Goal: Information Seeking & Learning: Learn about a topic

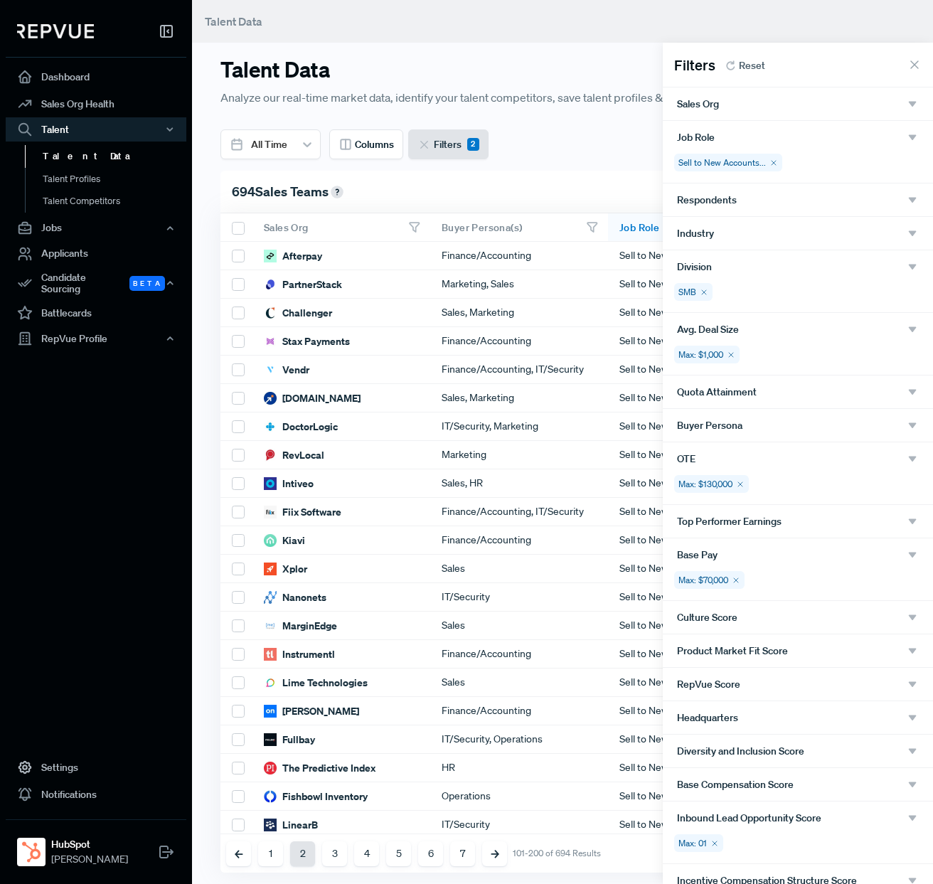
scroll to position [0, 4]
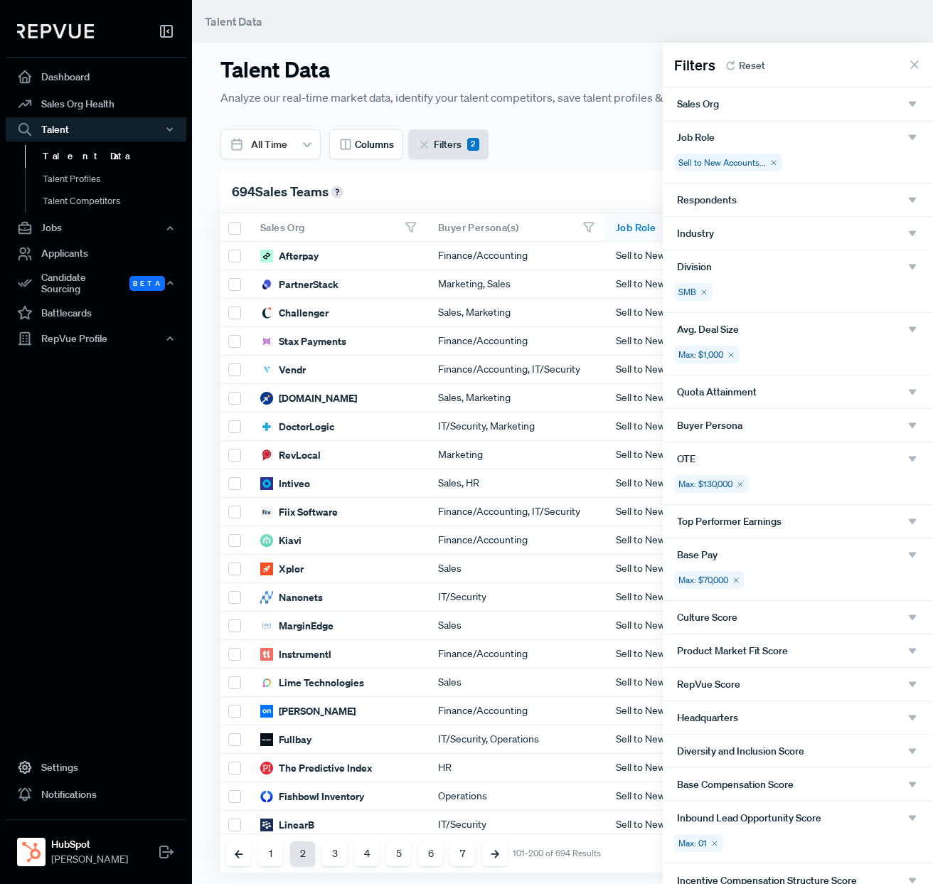
click at [763, 228] on div "Industry" at bounding box center [798, 233] width 242 height 13
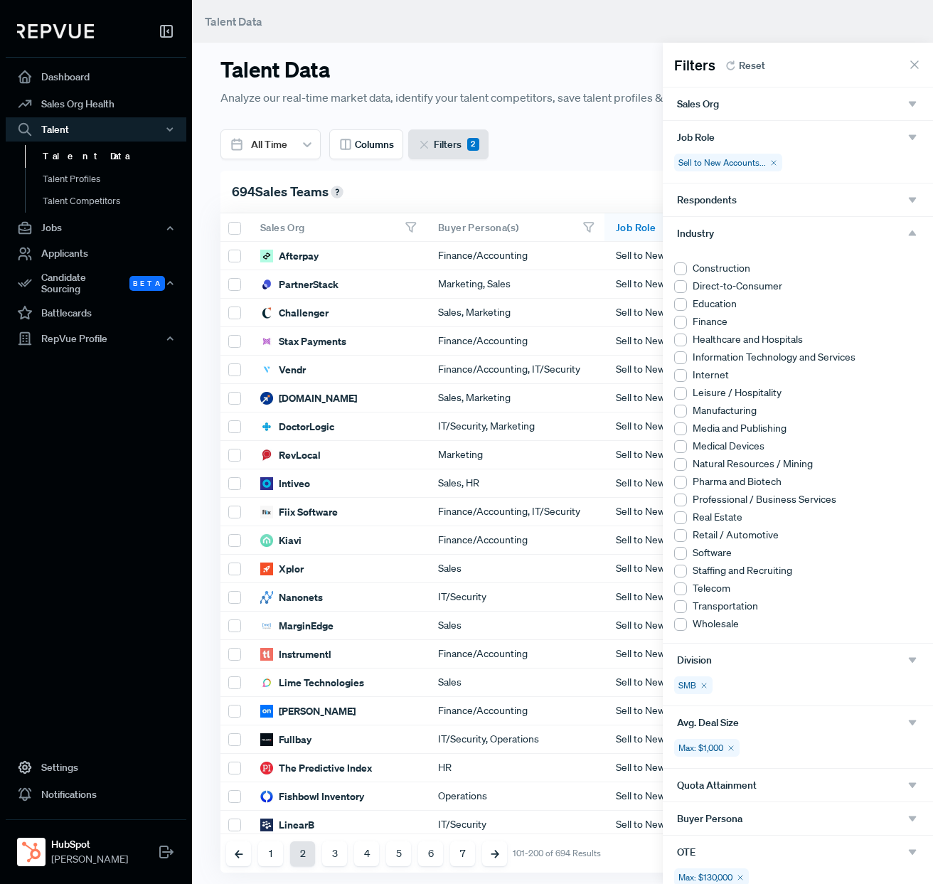
click at [763, 228] on div "Industry" at bounding box center [798, 233] width 242 height 13
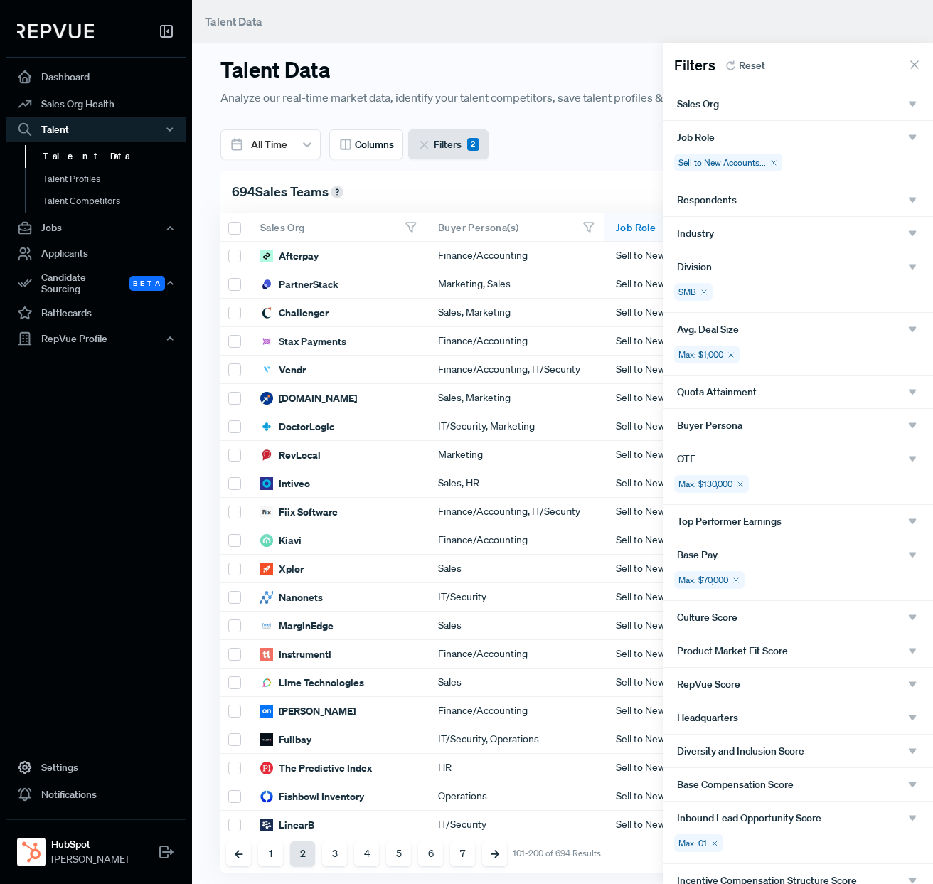
click at [752, 428] on div "Buyer Persona" at bounding box center [798, 425] width 242 height 13
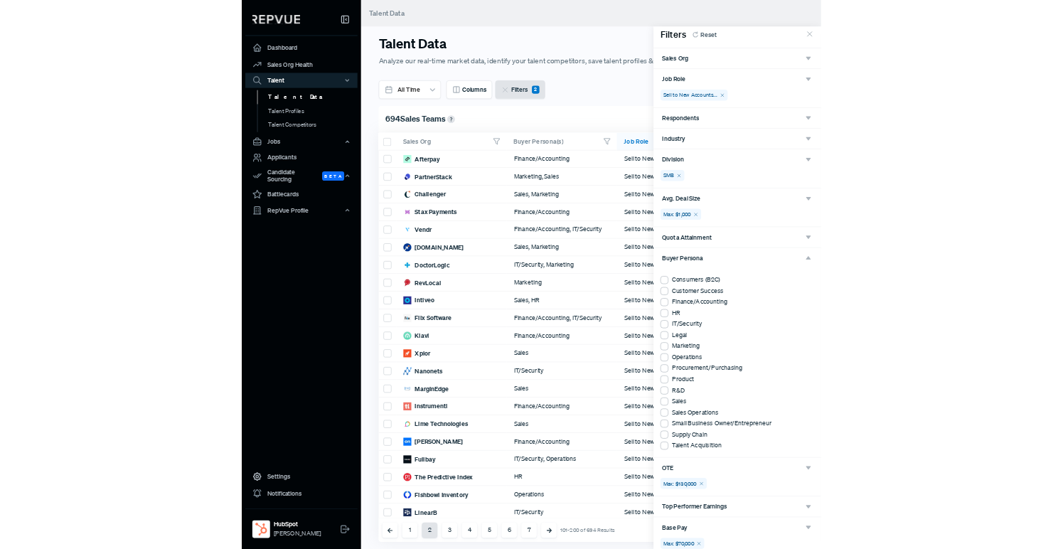
scroll to position [11, 0]
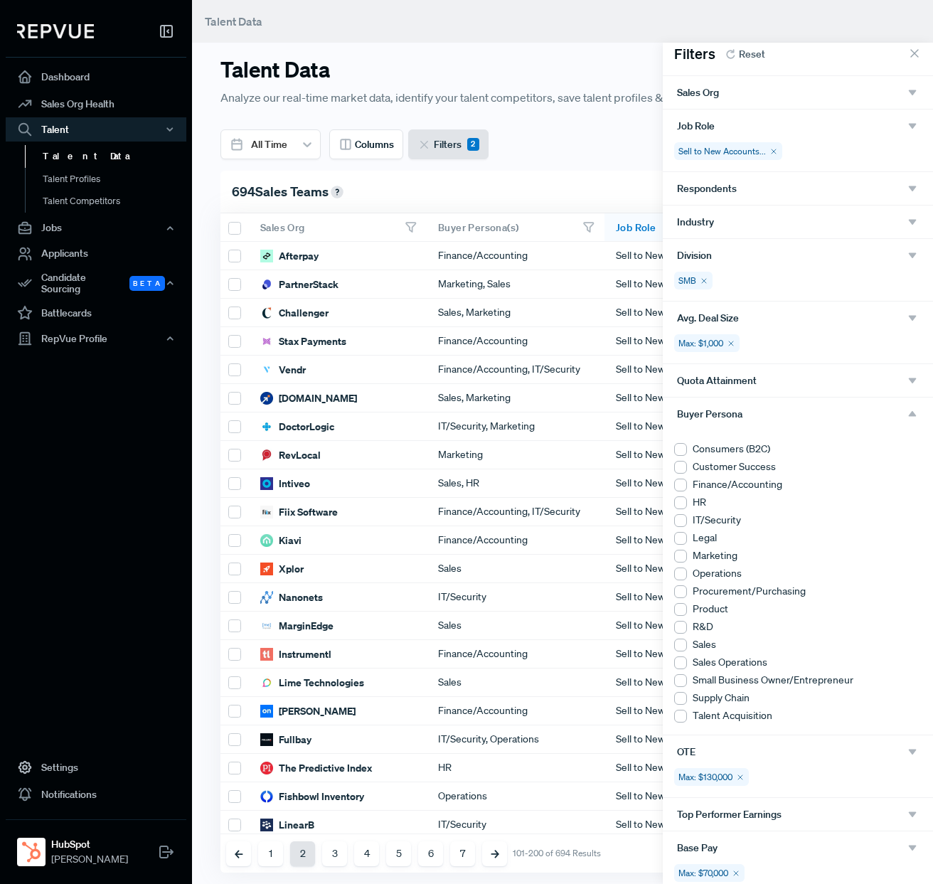
click at [682, 684] on div at bounding box center [680, 680] width 13 height 13
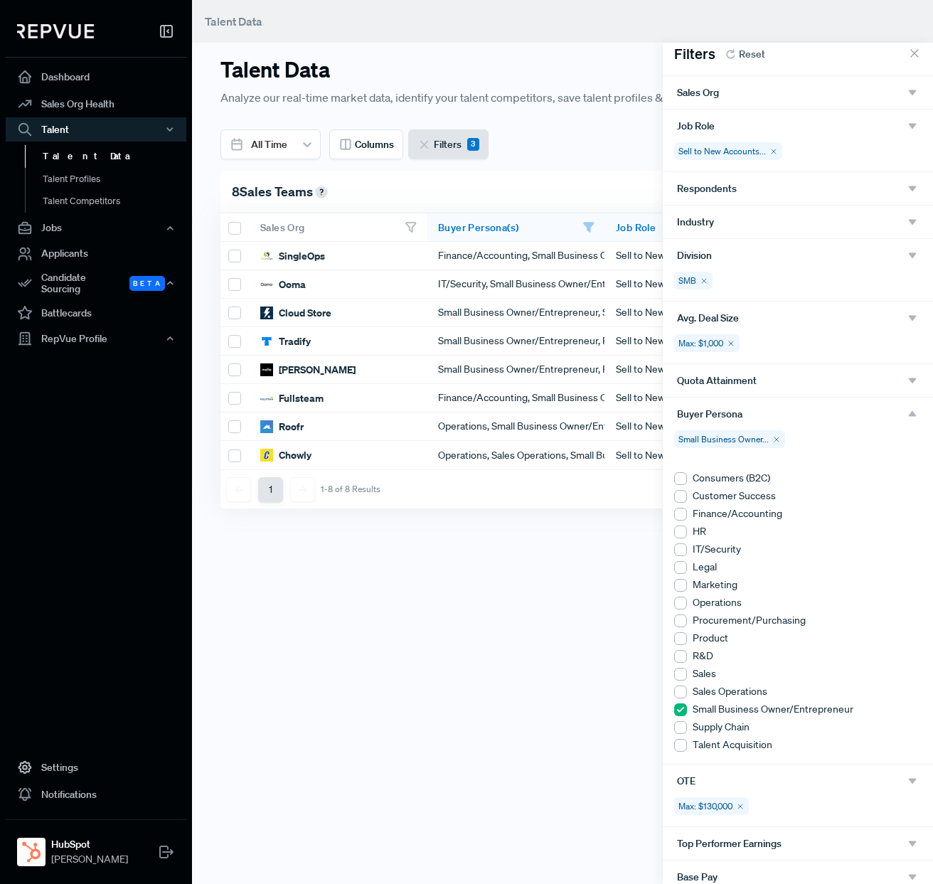
click at [681, 671] on div at bounding box center [680, 674] width 13 height 13
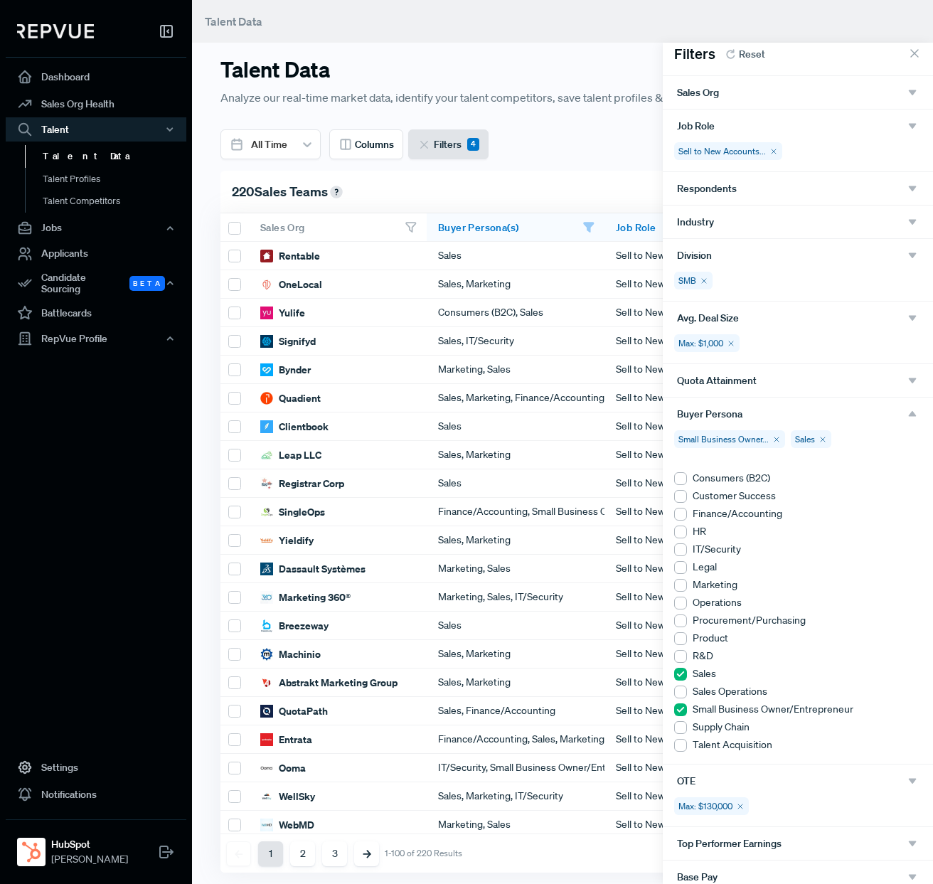
click at [681, 588] on div at bounding box center [680, 585] width 13 height 13
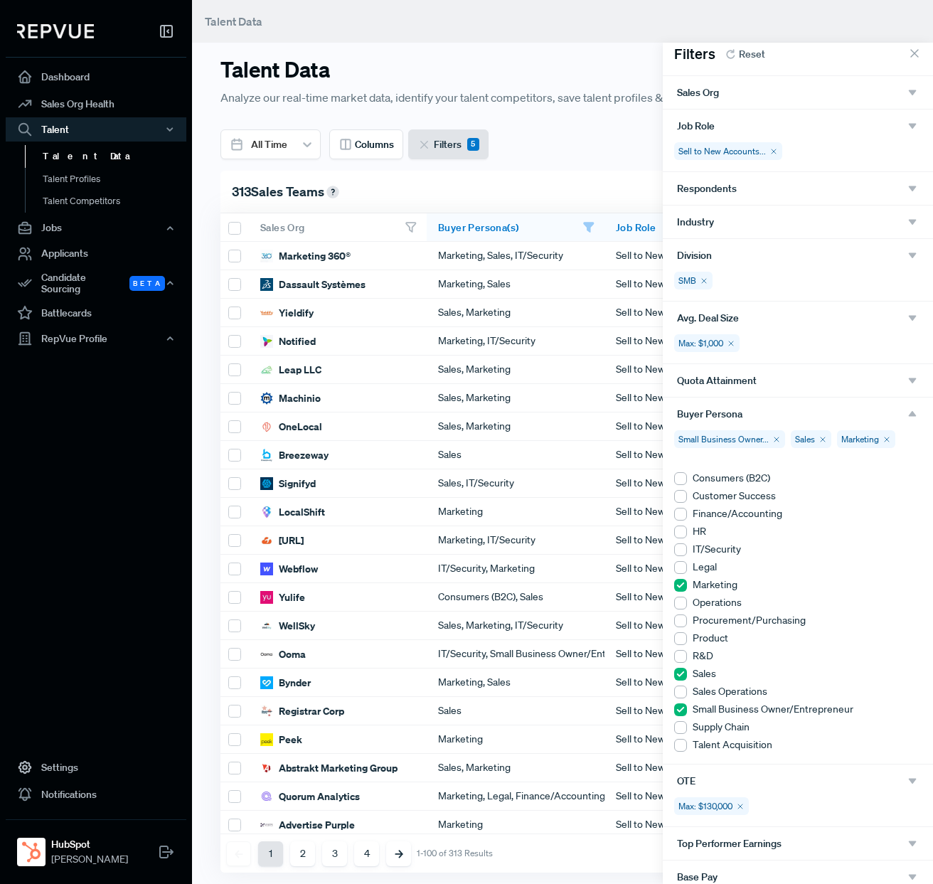
click at [684, 605] on div at bounding box center [680, 603] width 13 height 13
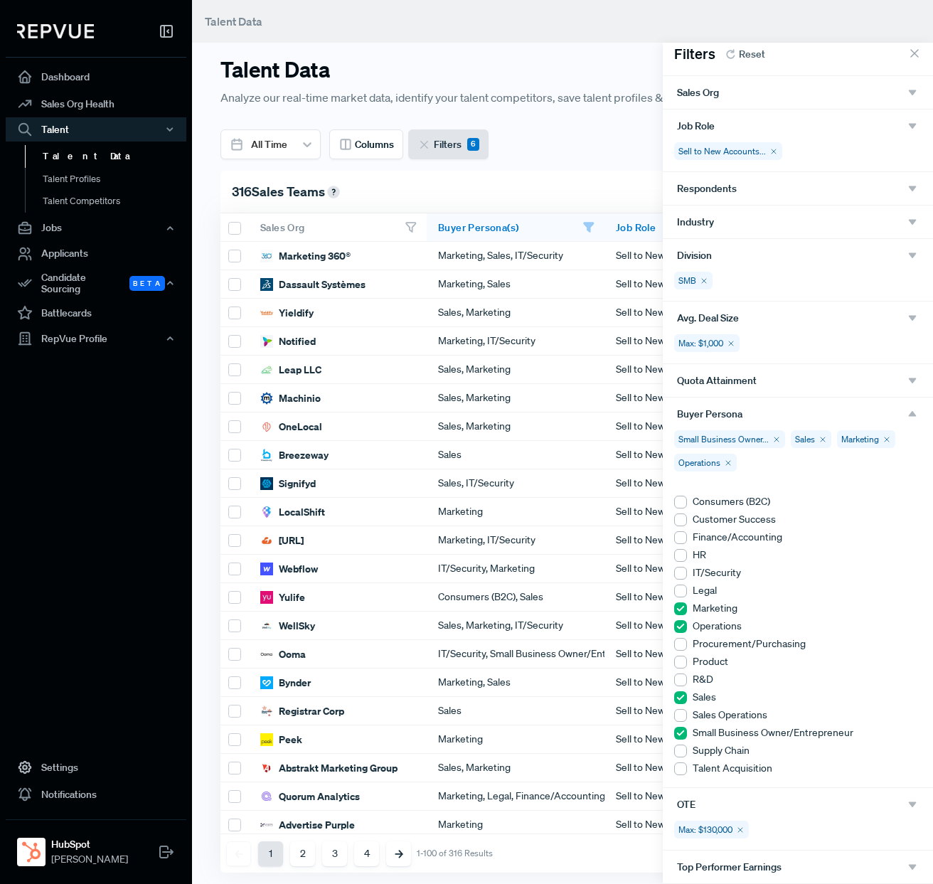
click at [684, 716] on div at bounding box center [680, 715] width 13 height 13
click at [913, 413] on use "button" at bounding box center [913, 414] width 8 height 6
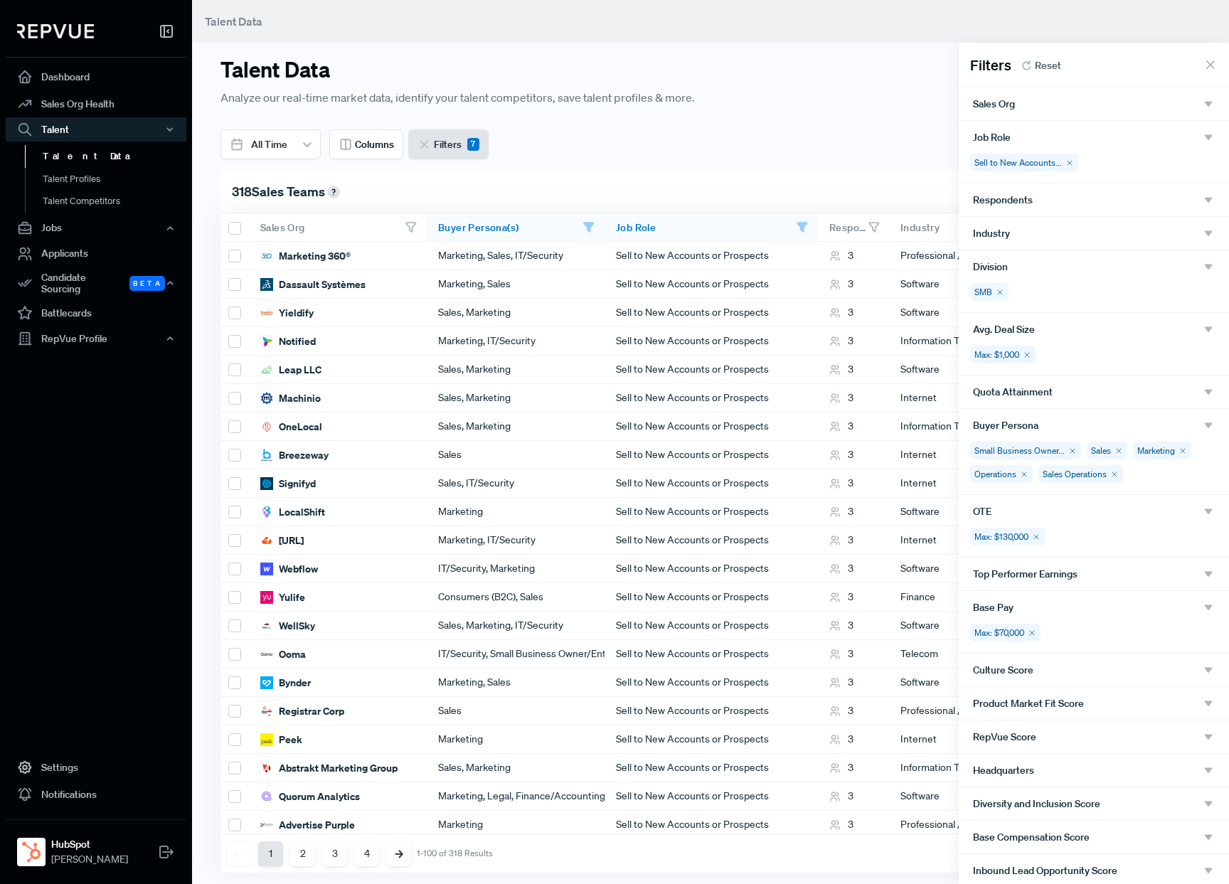
scroll to position [0, 4]
click at [867, 99] on div at bounding box center [614, 442] width 1229 height 884
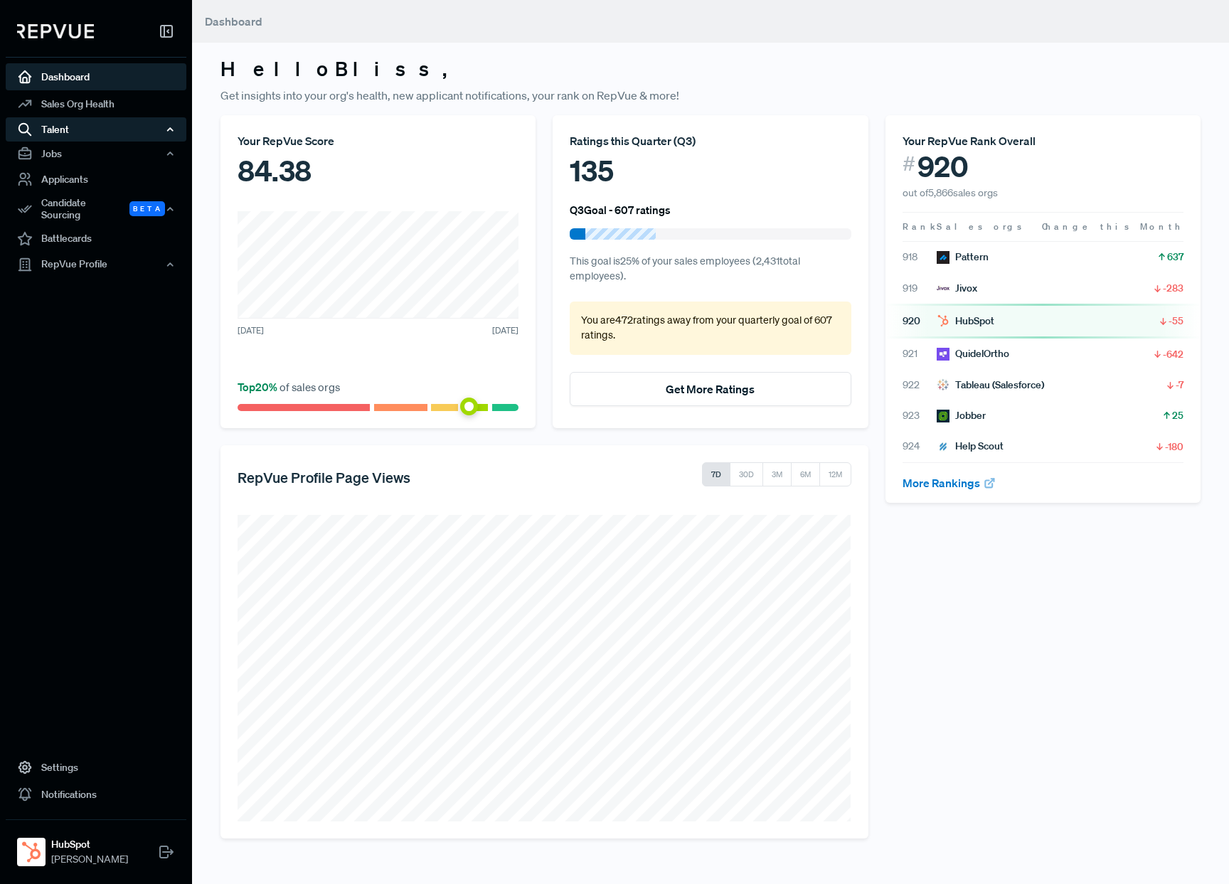
click at [117, 133] on div "Talent" at bounding box center [96, 129] width 181 height 24
click at [56, 127] on div "Talent" at bounding box center [96, 129] width 181 height 24
click at [55, 151] on div "Jobs" at bounding box center [96, 154] width 181 height 24
click at [55, 132] on div "Talent" at bounding box center [96, 129] width 181 height 24
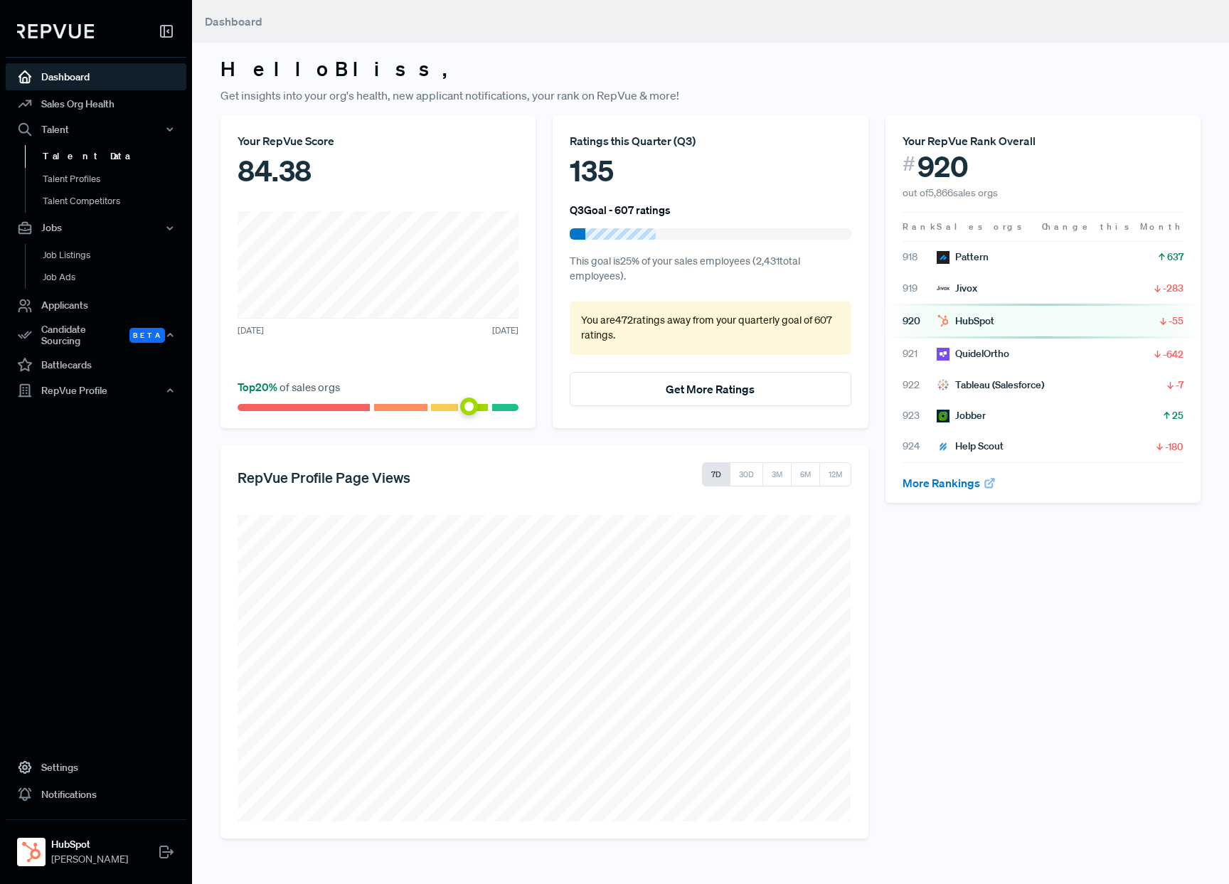
click at [74, 155] on link "Talent Data" at bounding box center [115, 156] width 181 height 23
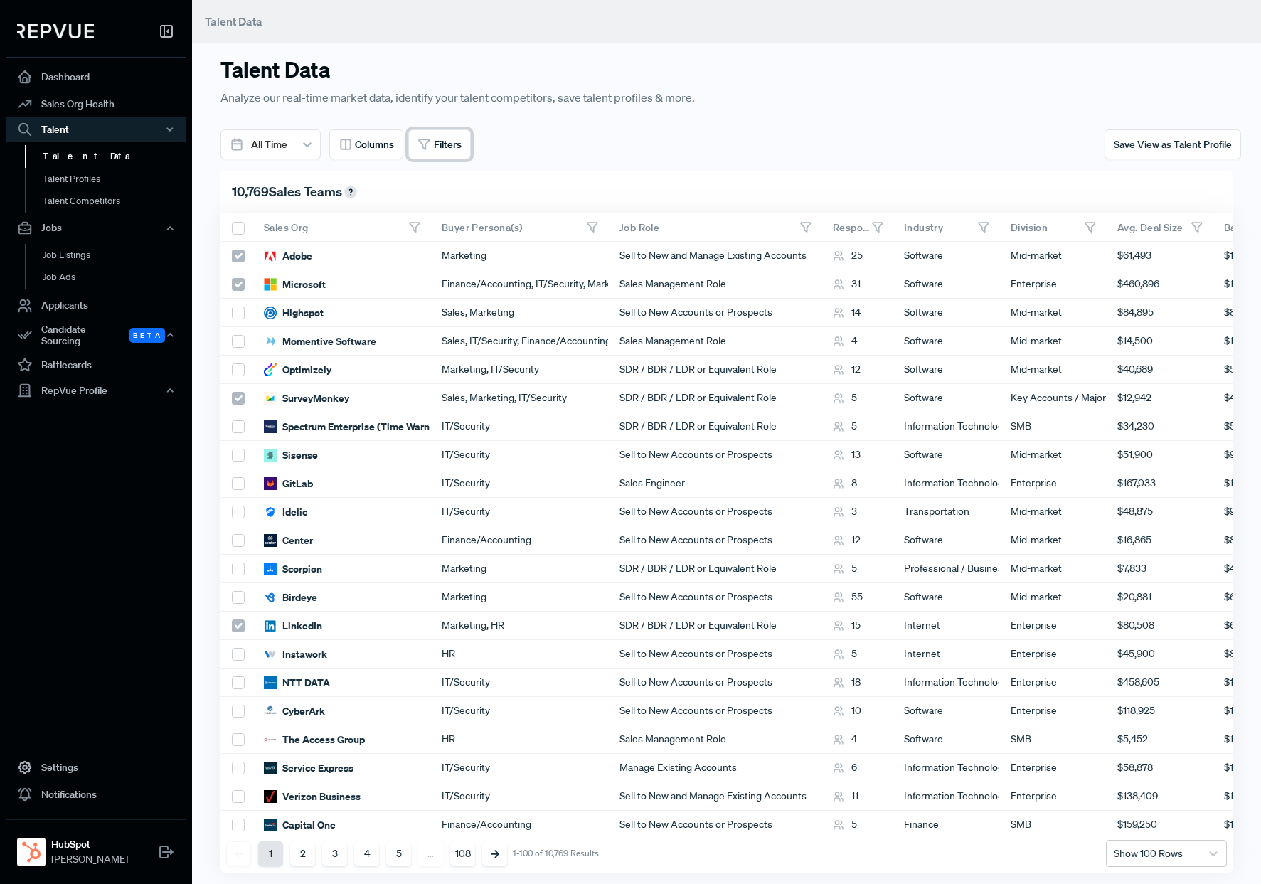
click at [443, 144] on span "Filters" at bounding box center [448, 144] width 28 height 15
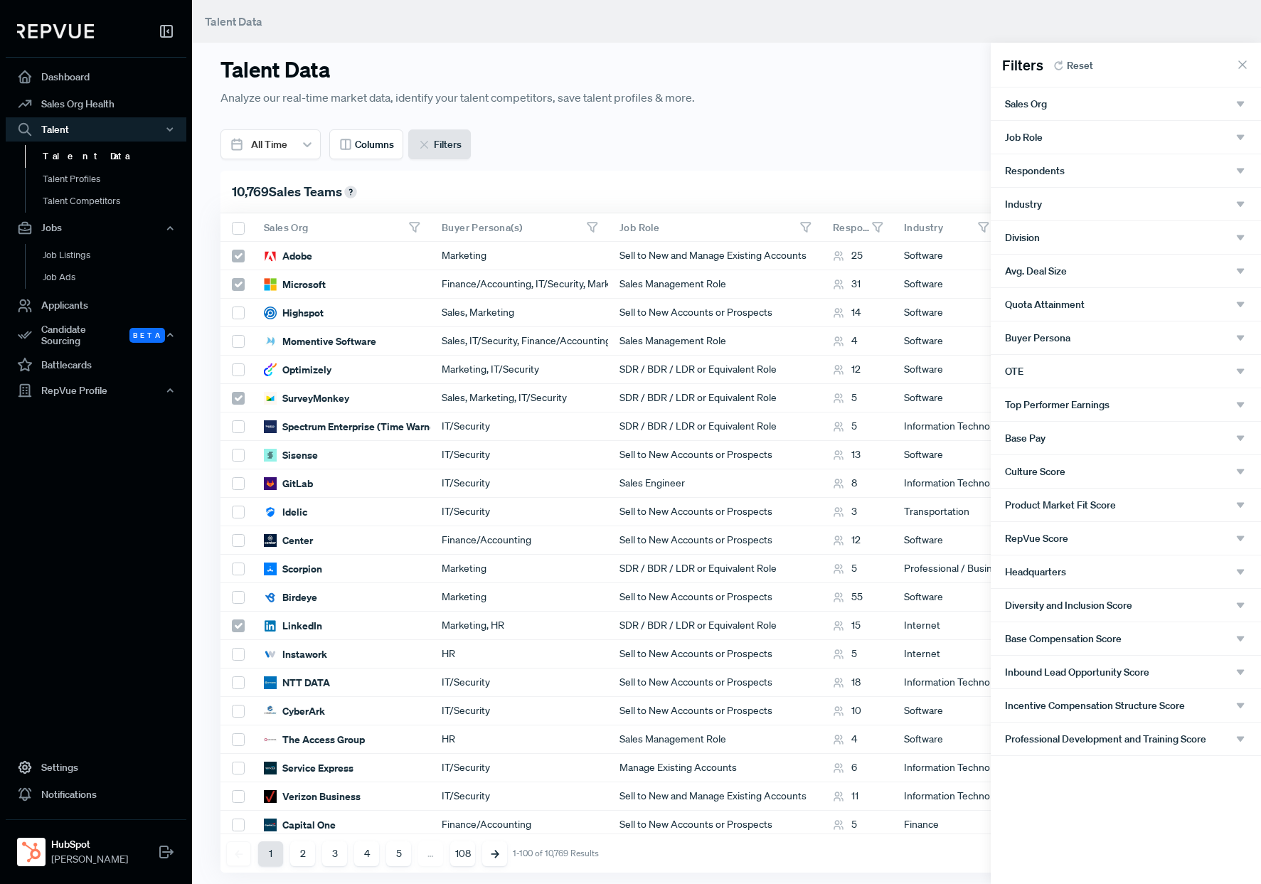
click at [1083, 104] on div "Sales Org" at bounding box center [1126, 103] width 242 height 13
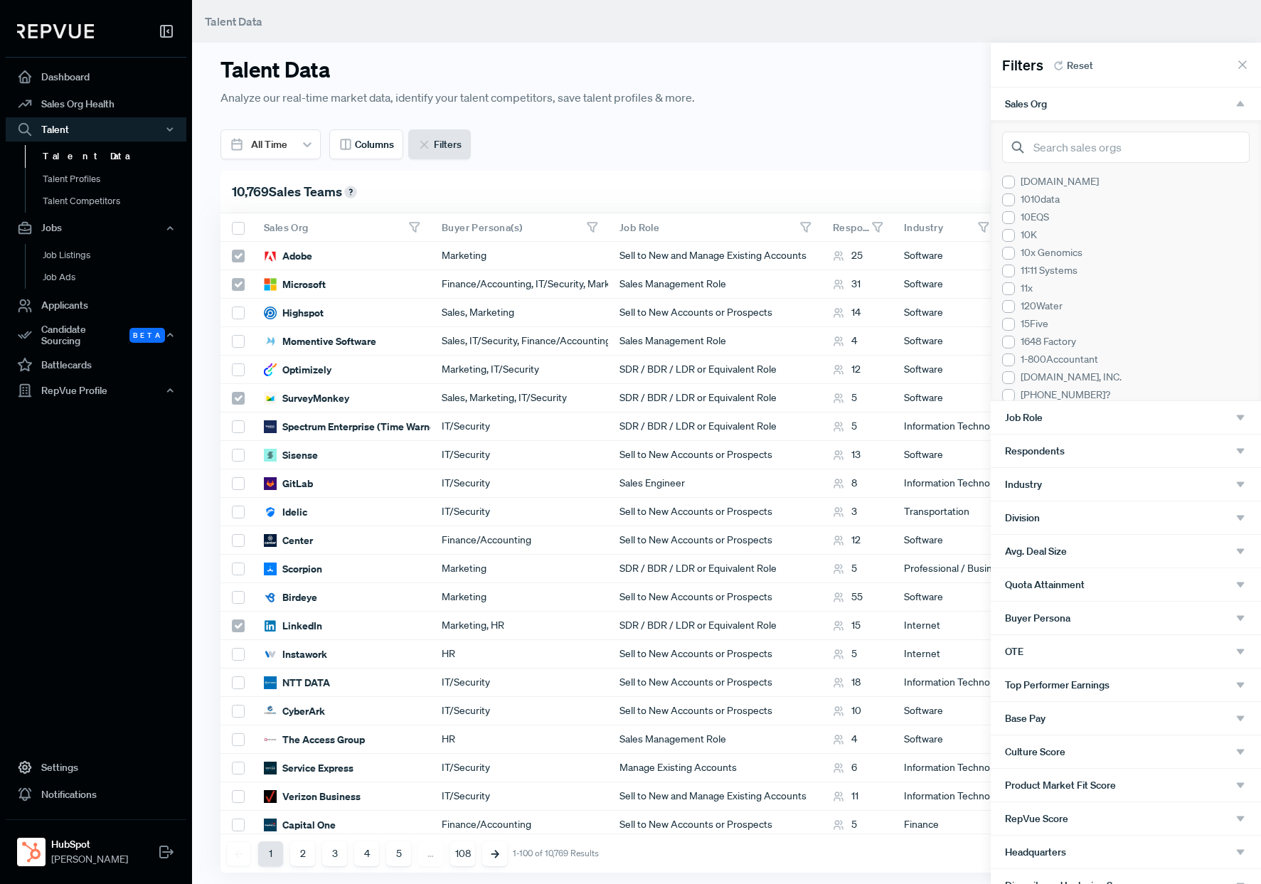
click at [1081, 100] on div "Sales Org" at bounding box center [1126, 103] width 242 height 13
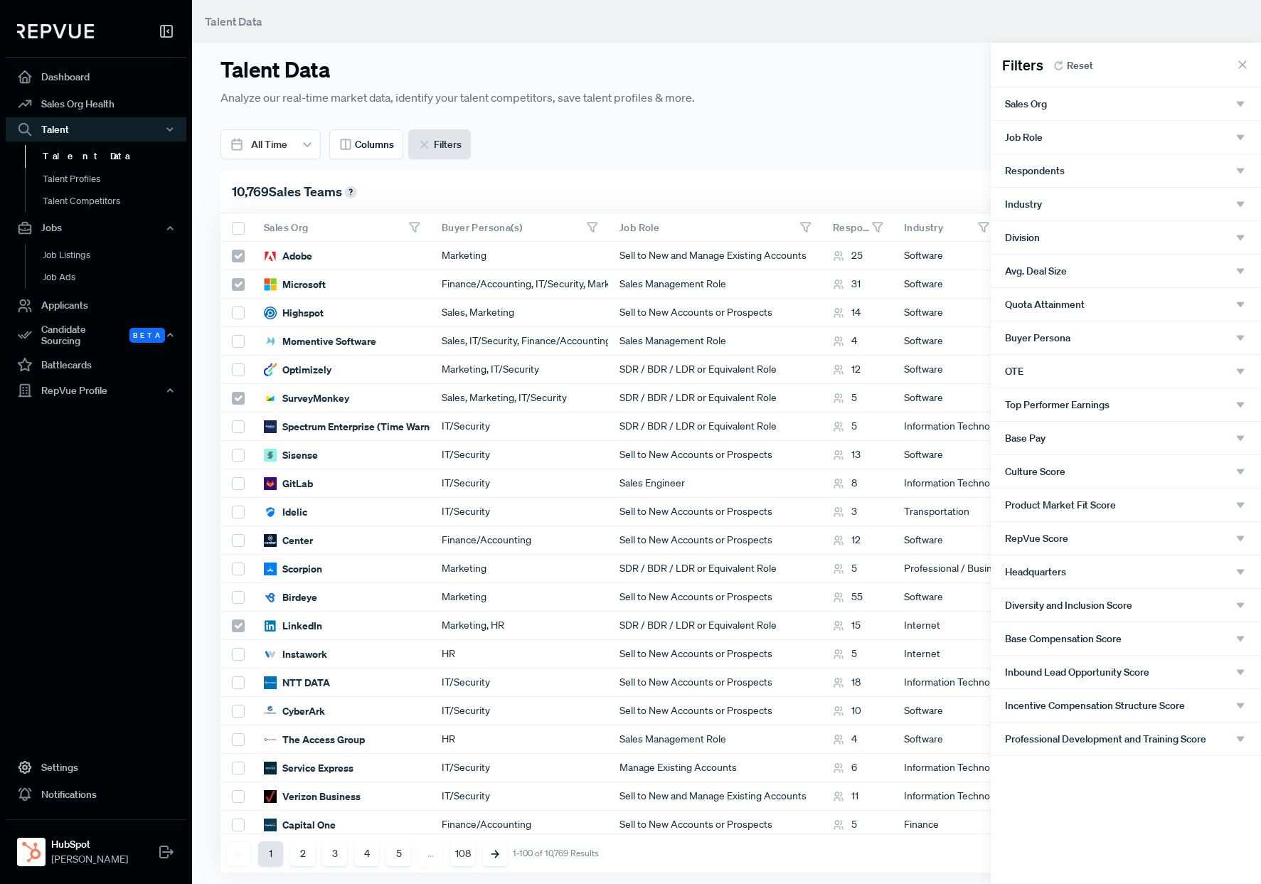
click at [1074, 143] on div "Job Role" at bounding box center [1126, 137] width 242 height 13
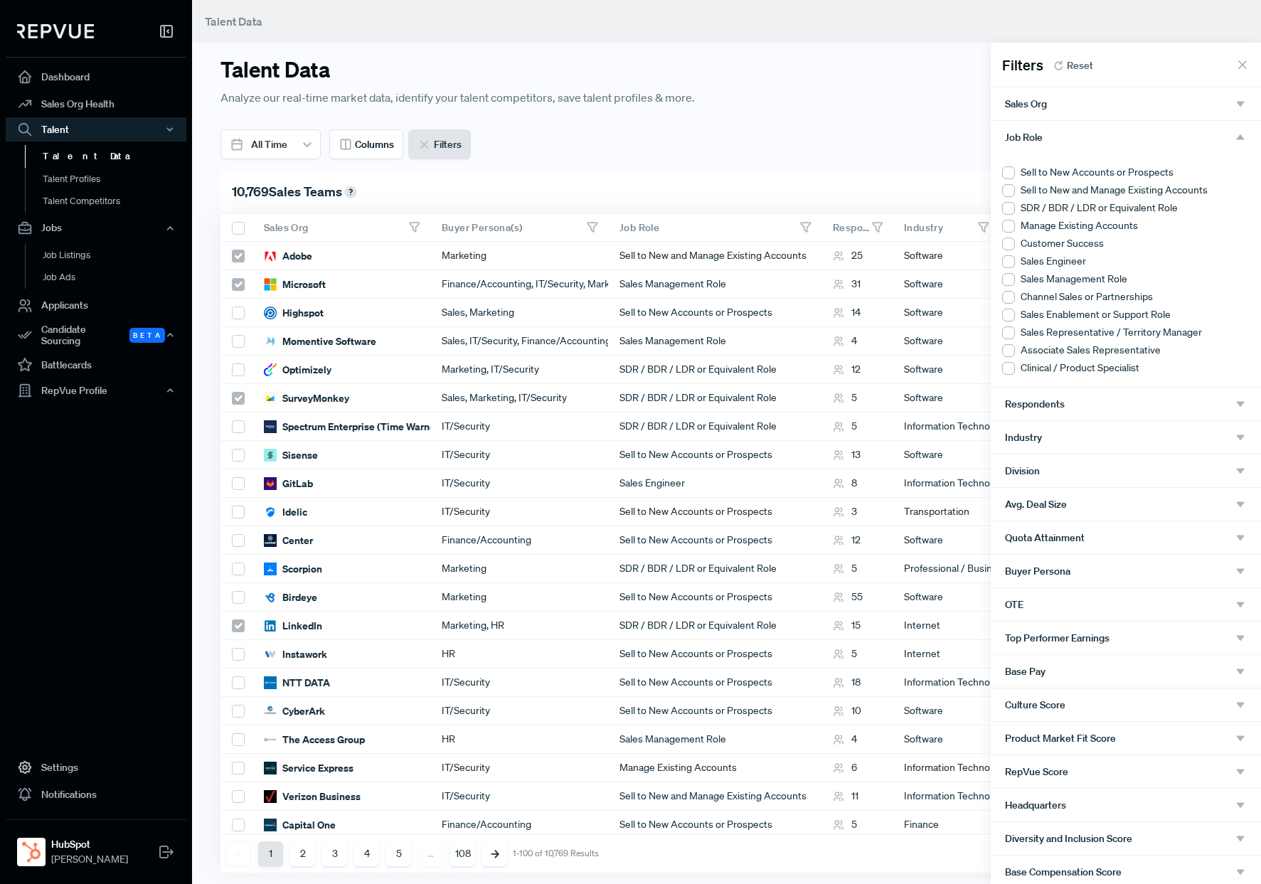
click at [1005, 172] on div at bounding box center [1008, 172] width 13 height 13
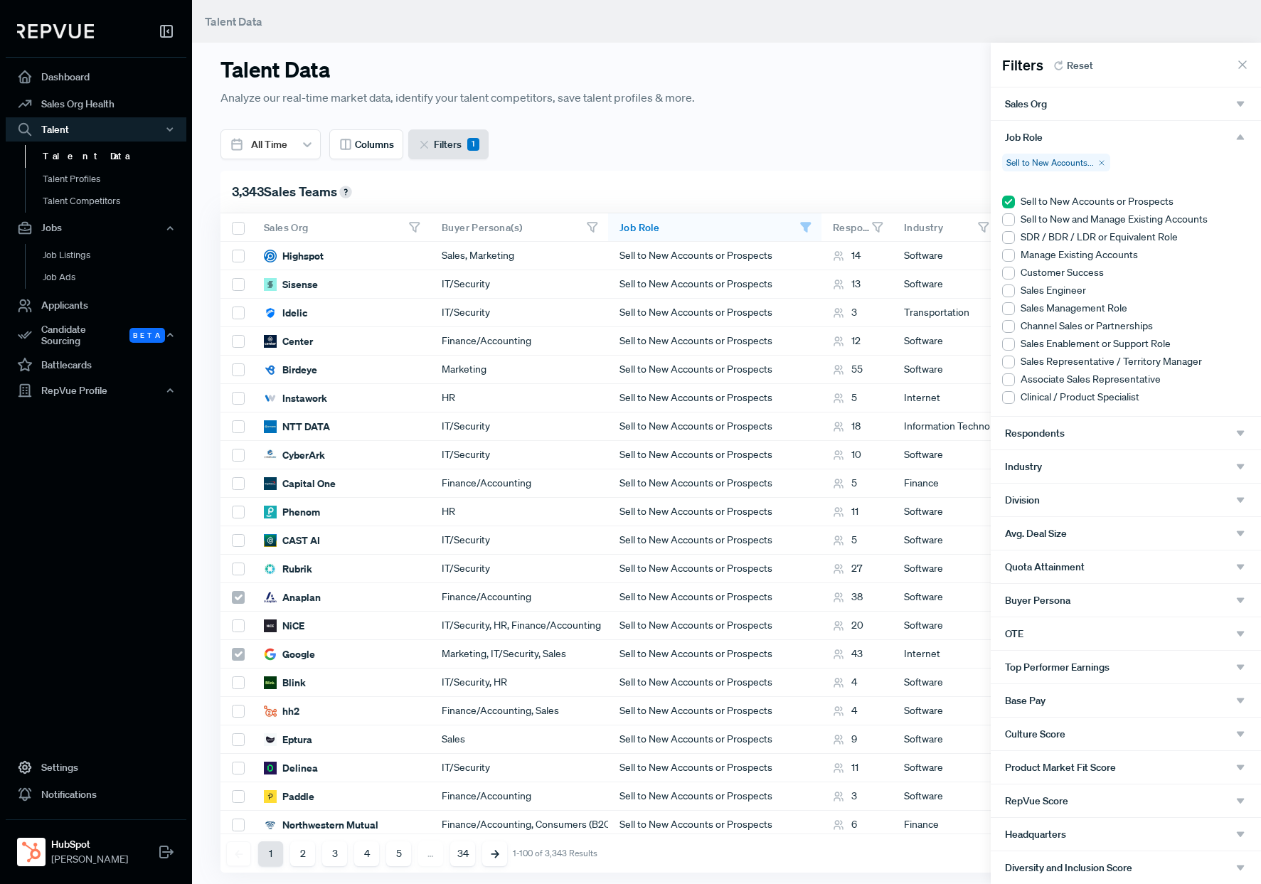
click at [1228, 140] on div "Job Role" at bounding box center [1126, 137] width 242 height 13
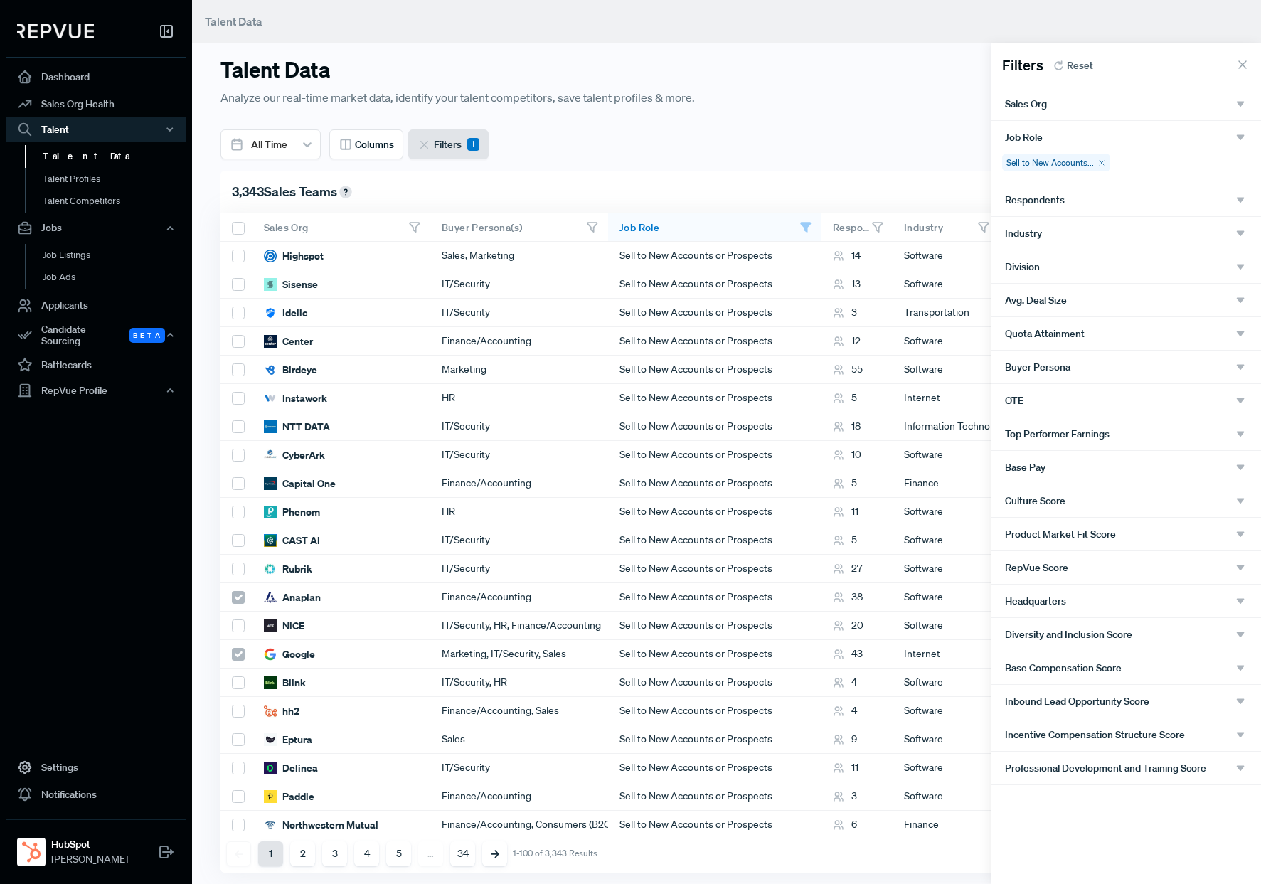
click at [1179, 202] on div "Respondents" at bounding box center [1126, 199] width 242 height 13
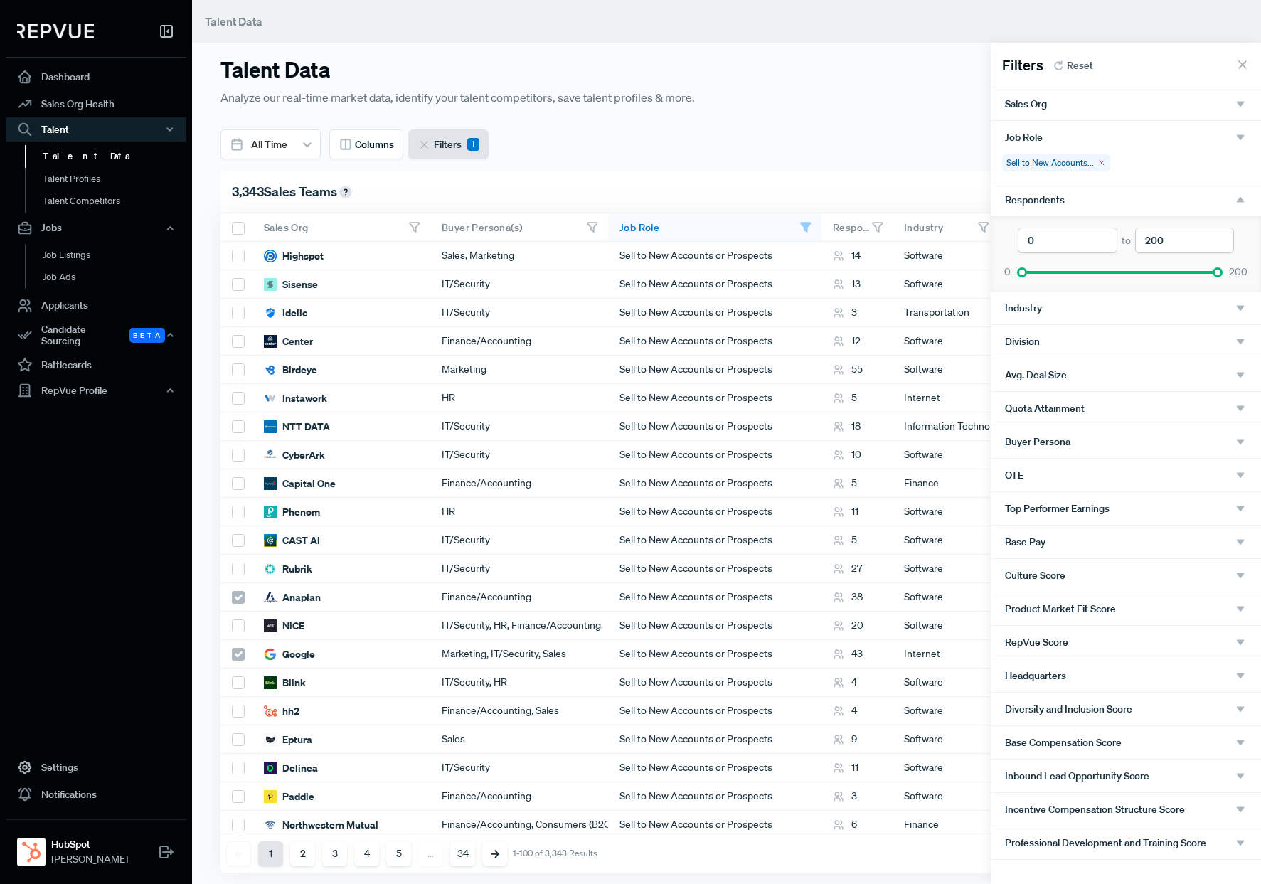
click at [1179, 202] on div "Respondents" at bounding box center [1126, 199] width 242 height 13
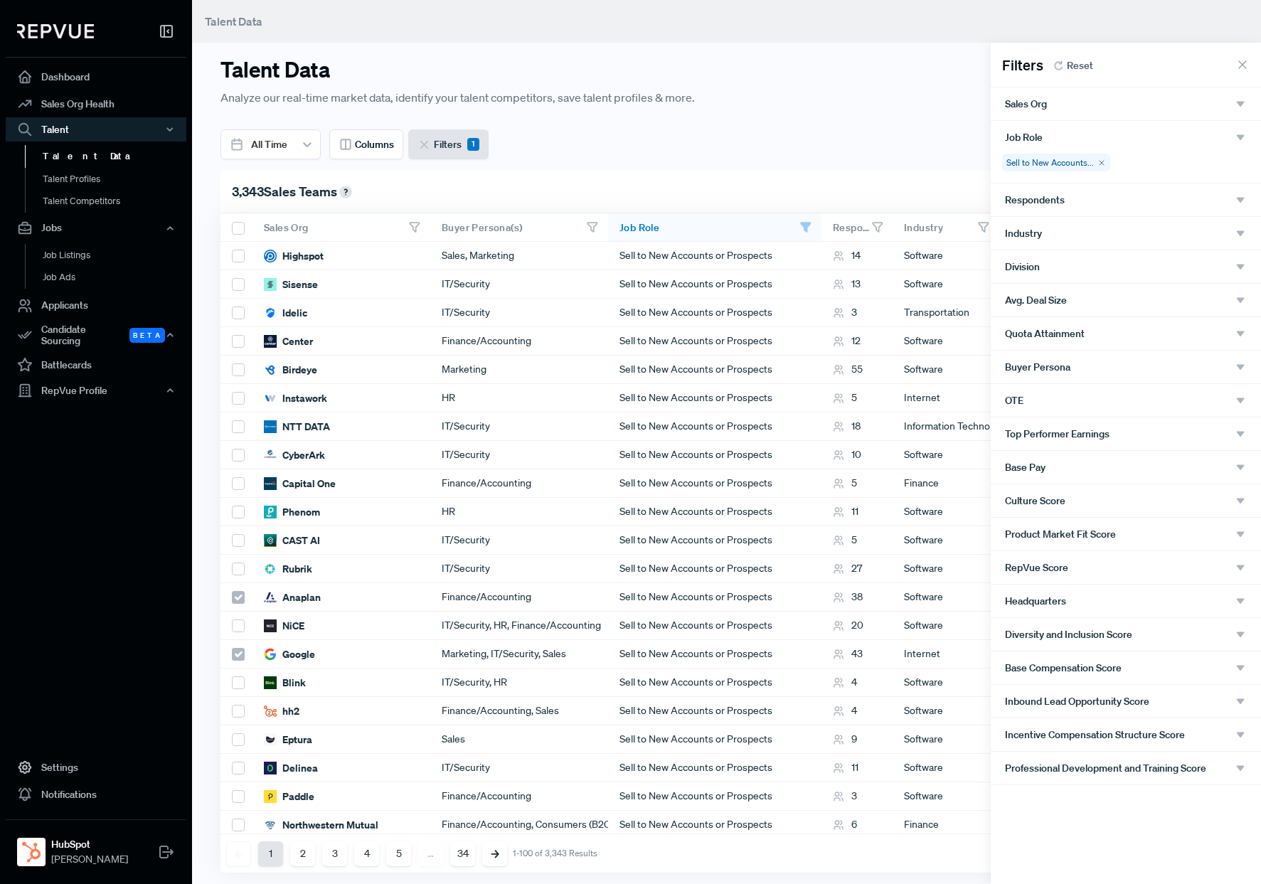
click at [1167, 235] on div "Industry" at bounding box center [1126, 233] width 242 height 13
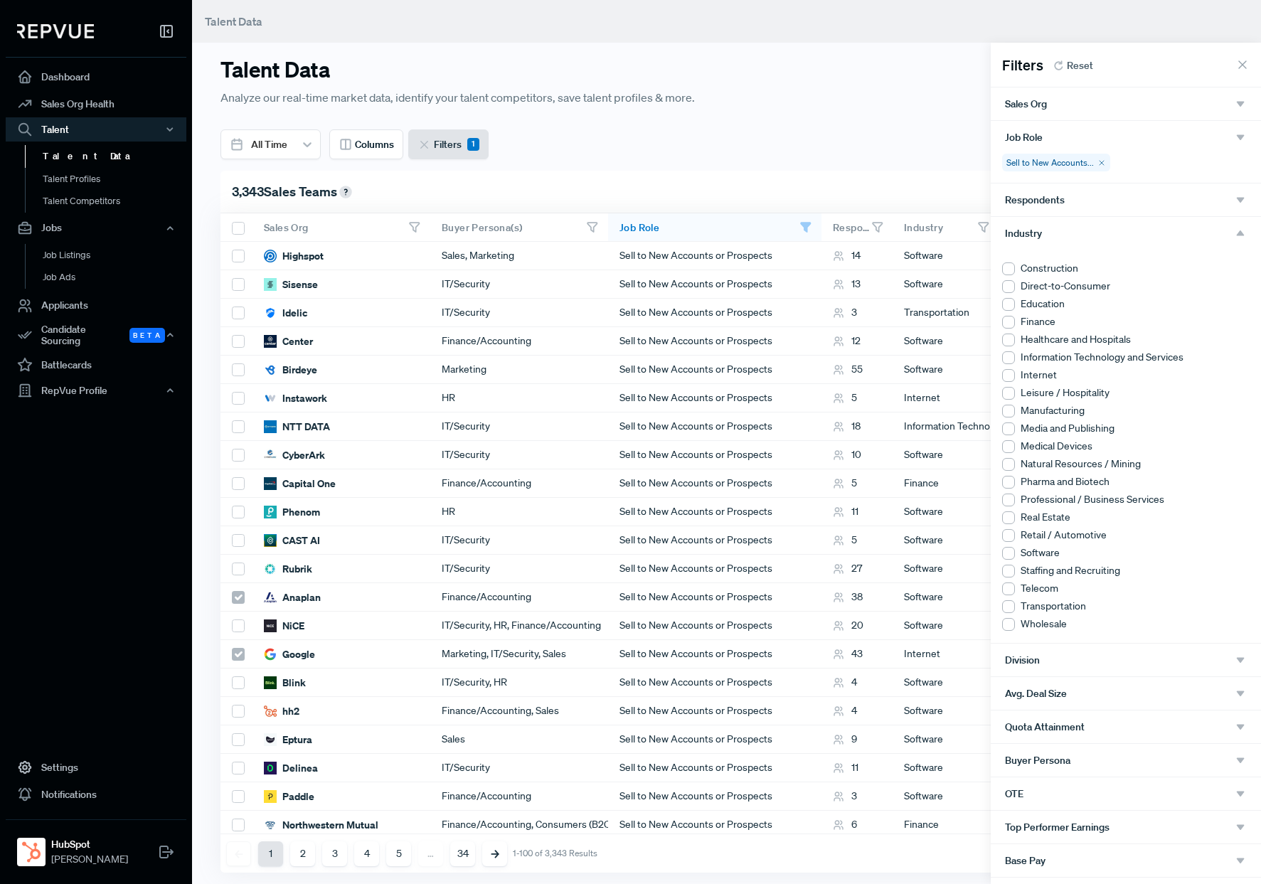
click at [1014, 323] on div at bounding box center [1008, 322] width 13 height 13
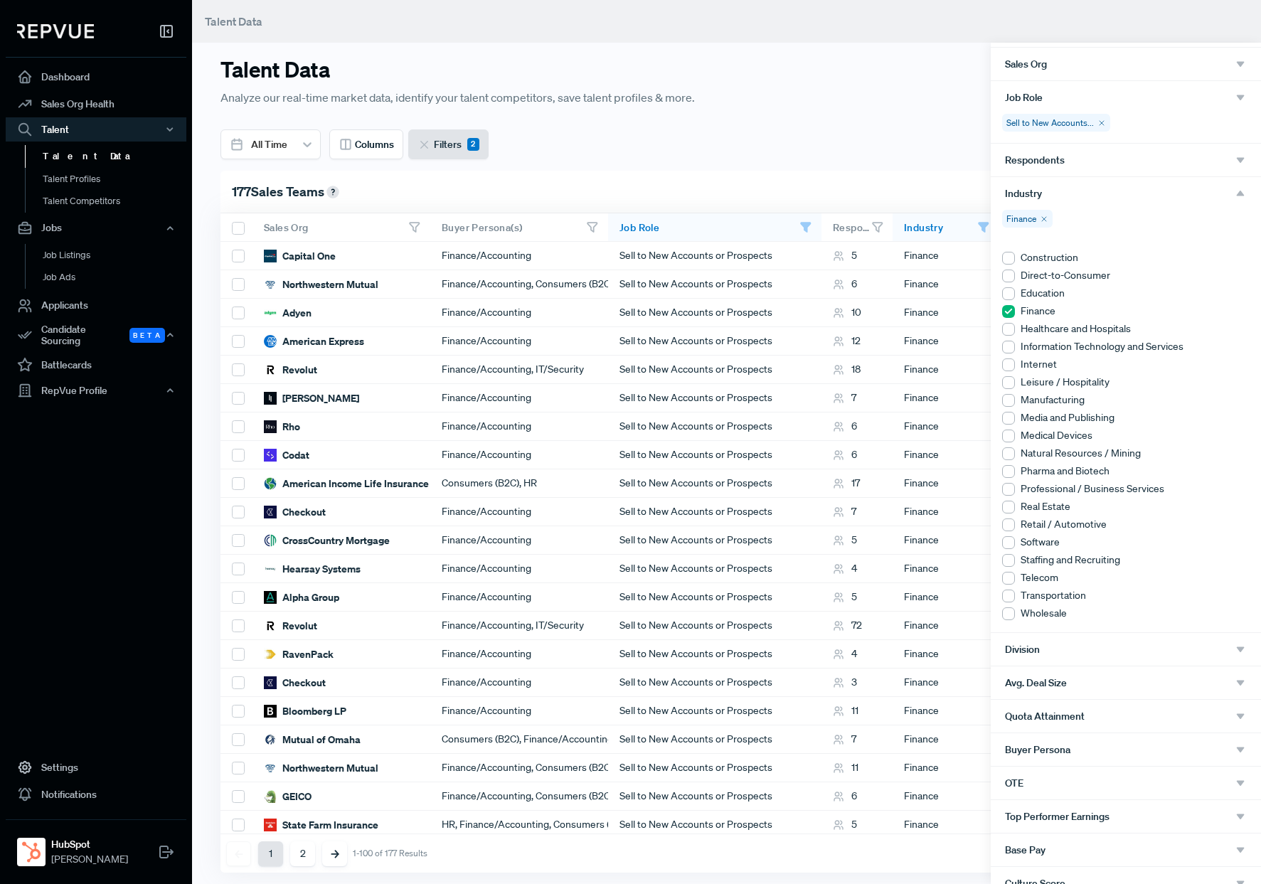
scroll to position [38, 0]
click at [1228, 195] on use "button" at bounding box center [1241, 196] width 8 height 6
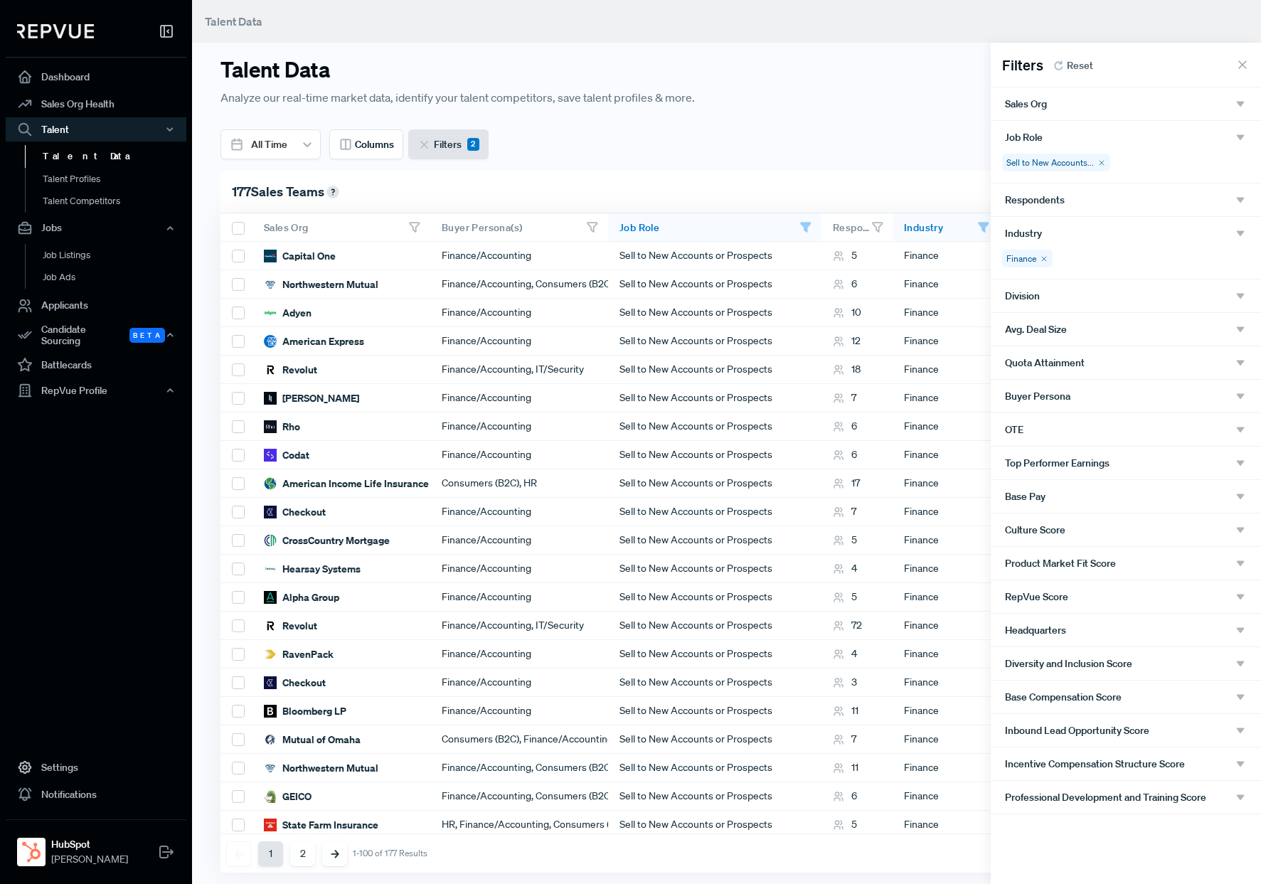
scroll to position [0, 0]
click at [1224, 299] on div "Division" at bounding box center [1126, 296] width 242 height 13
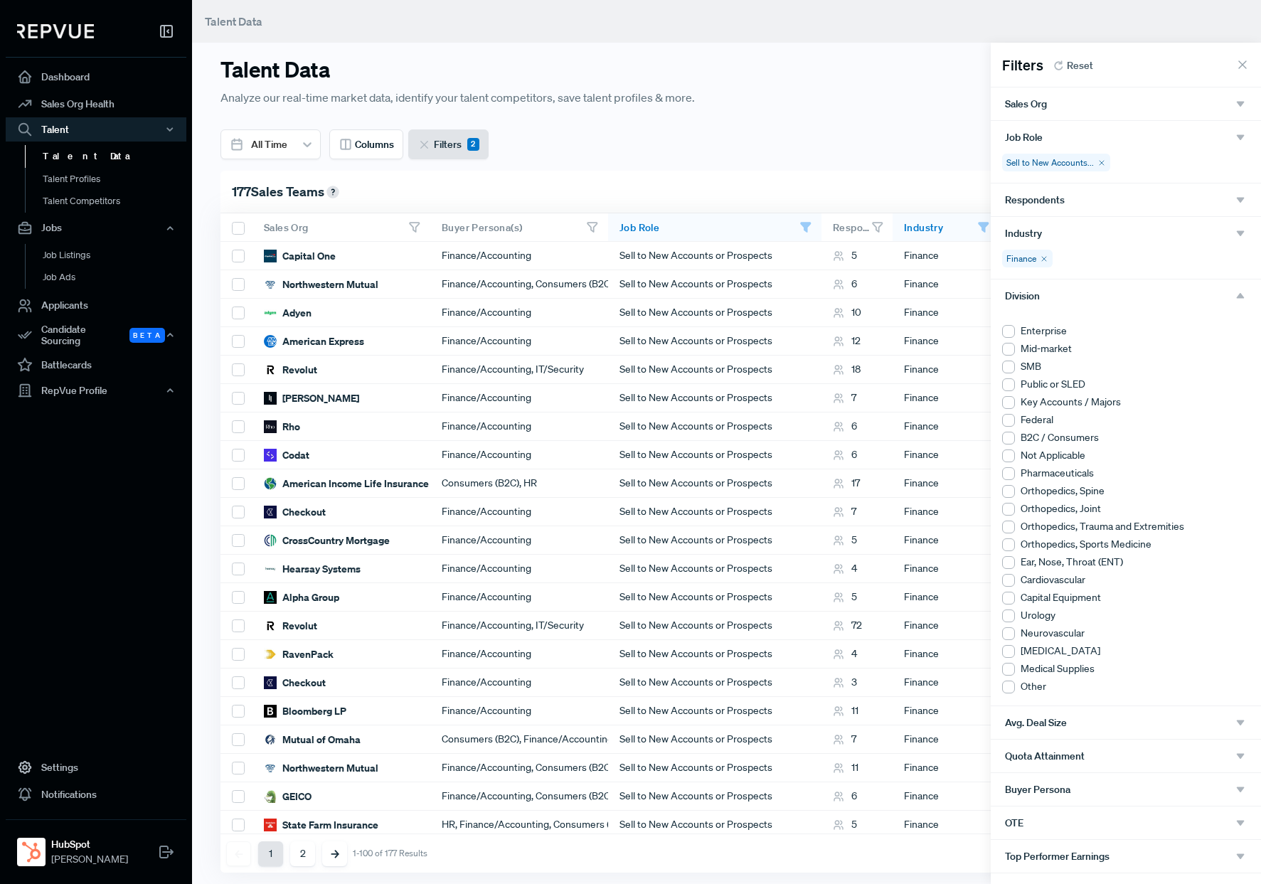
click at [1012, 327] on div at bounding box center [1008, 331] width 13 height 13
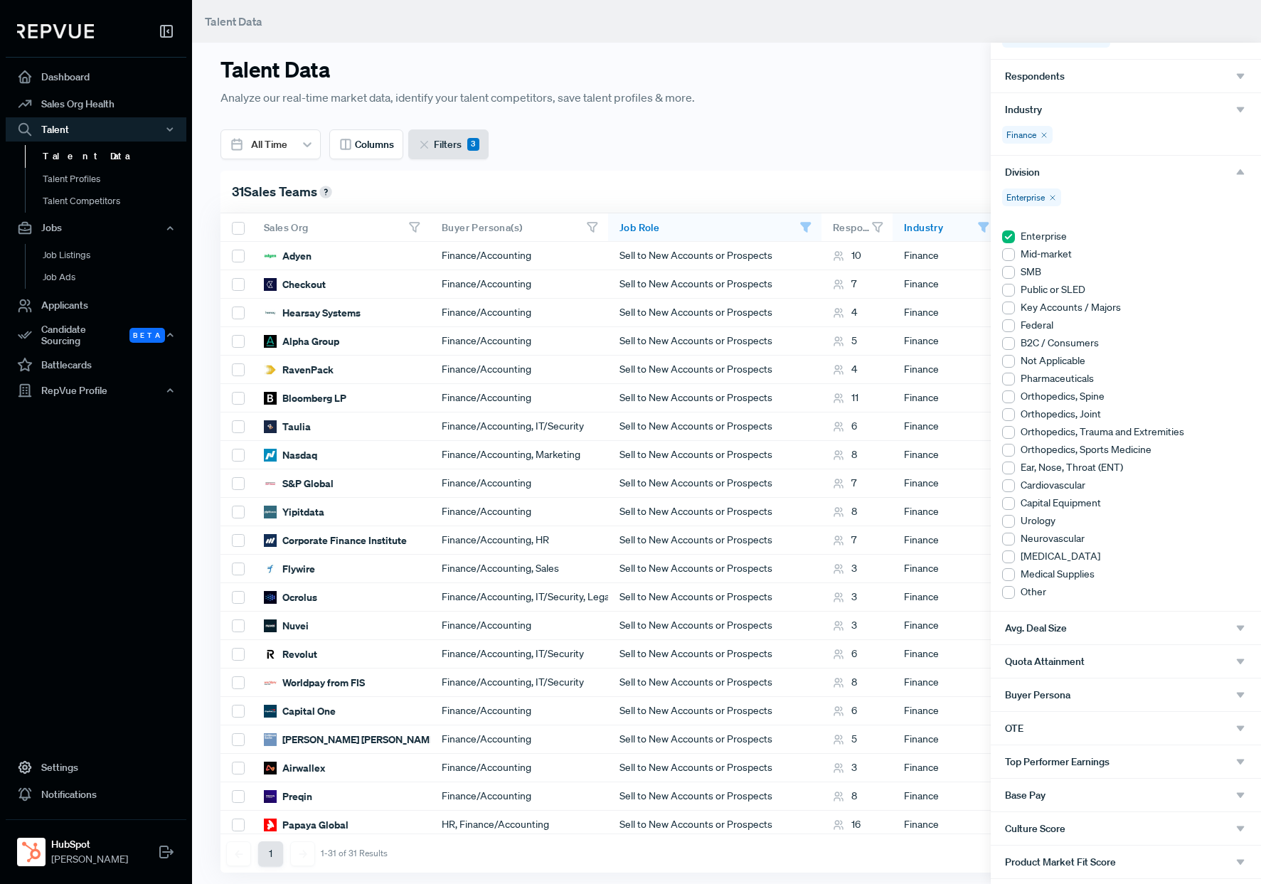
scroll to position [125, 0]
click at [1228, 171] on icon "button" at bounding box center [1240, 170] width 13 height 13
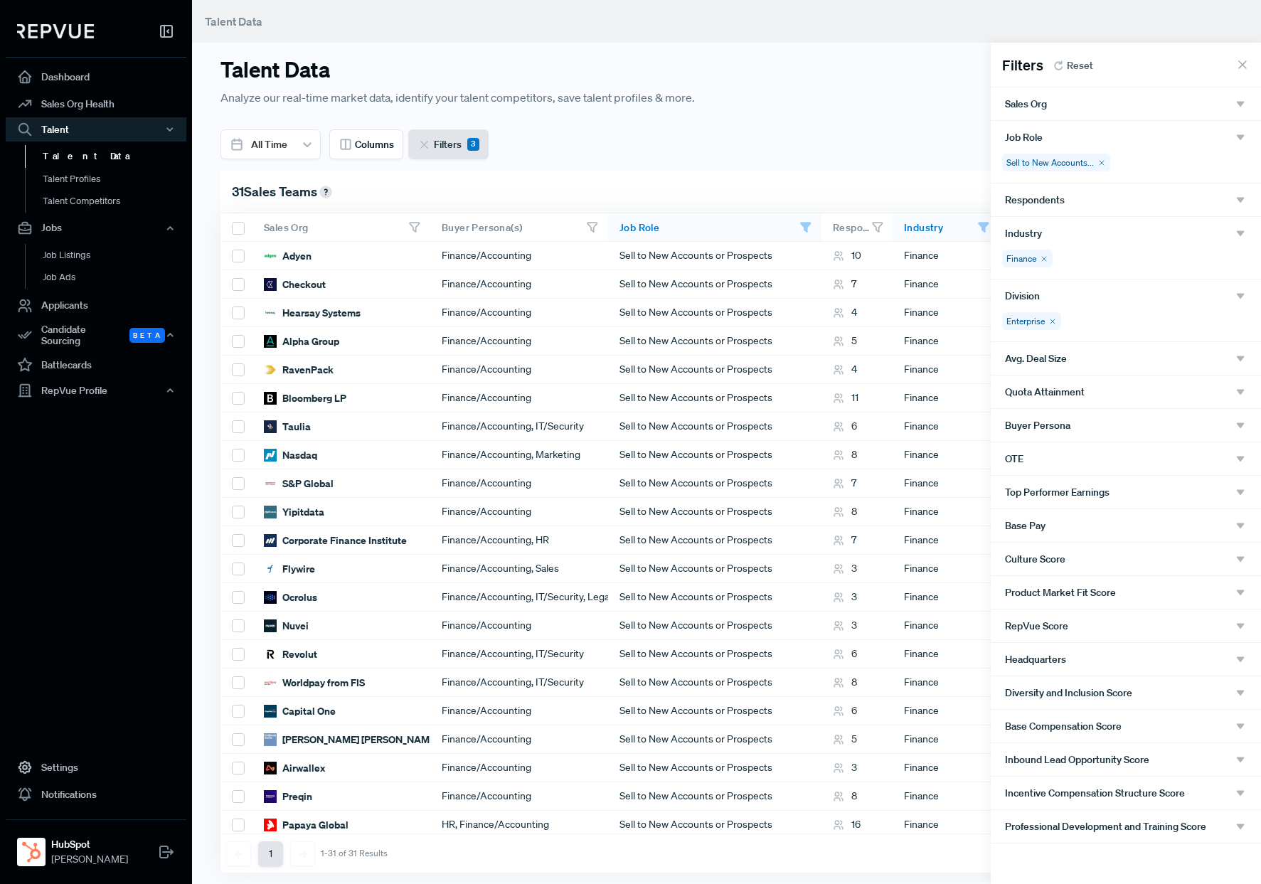
scroll to position [0, 0]
click at [1158, 359] on div "Avg. Deal Size" at bounding box center [1126, 358] width 242 height 13
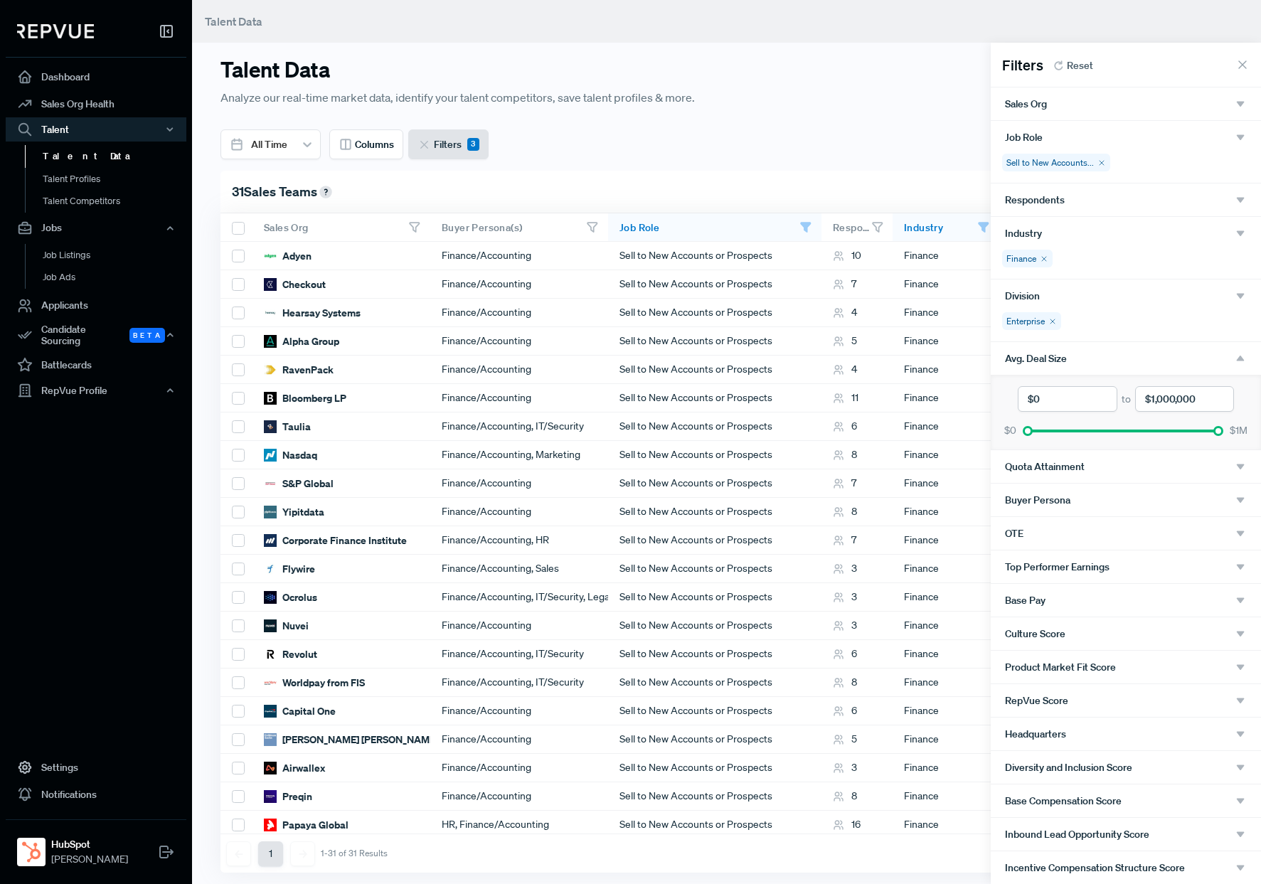
click at [1228, 495] on icon "button" at bounding box center [1240, 500] width 13 height 13
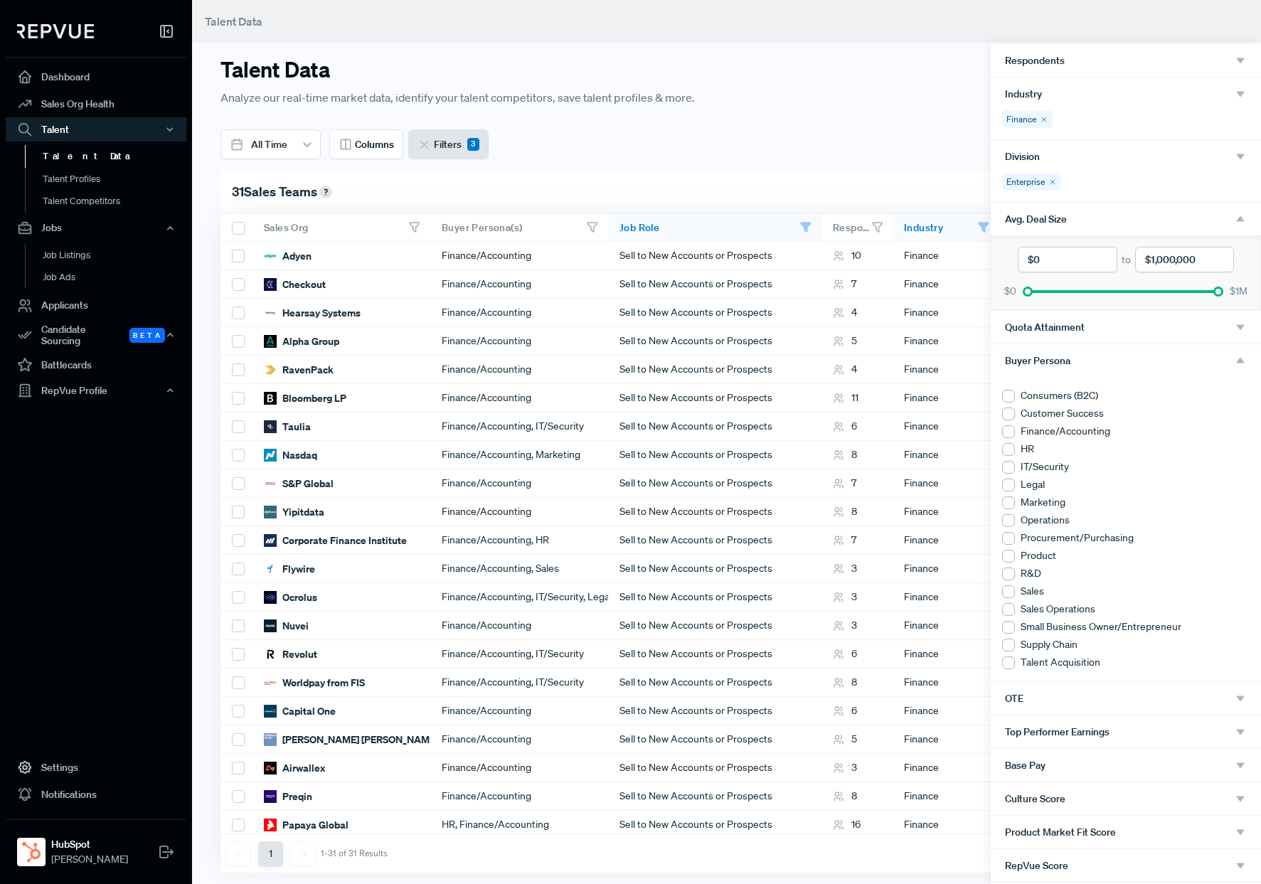
scroll to position [152, 0]
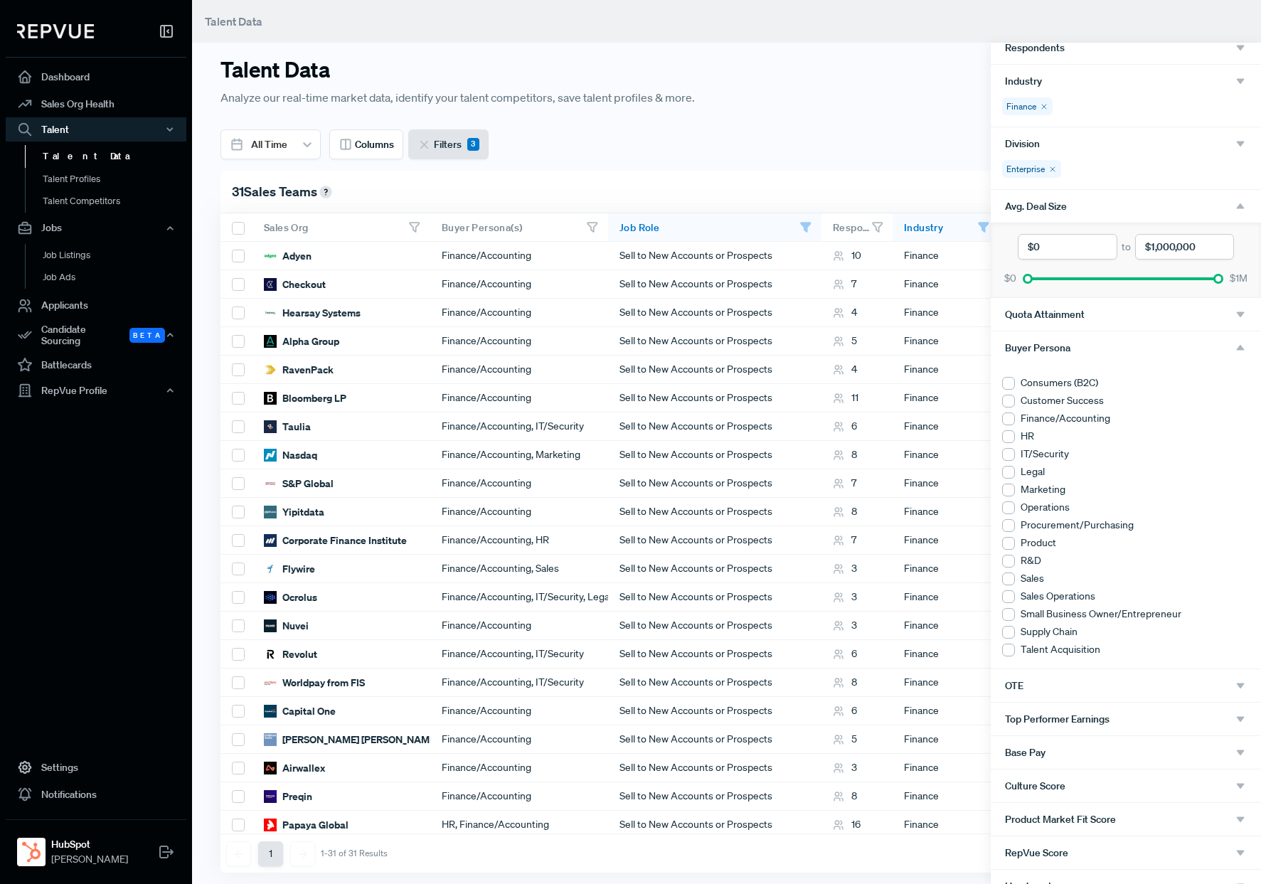
click at [1007, 418] on div at bounding box center [1008, 419] width 13 height 13
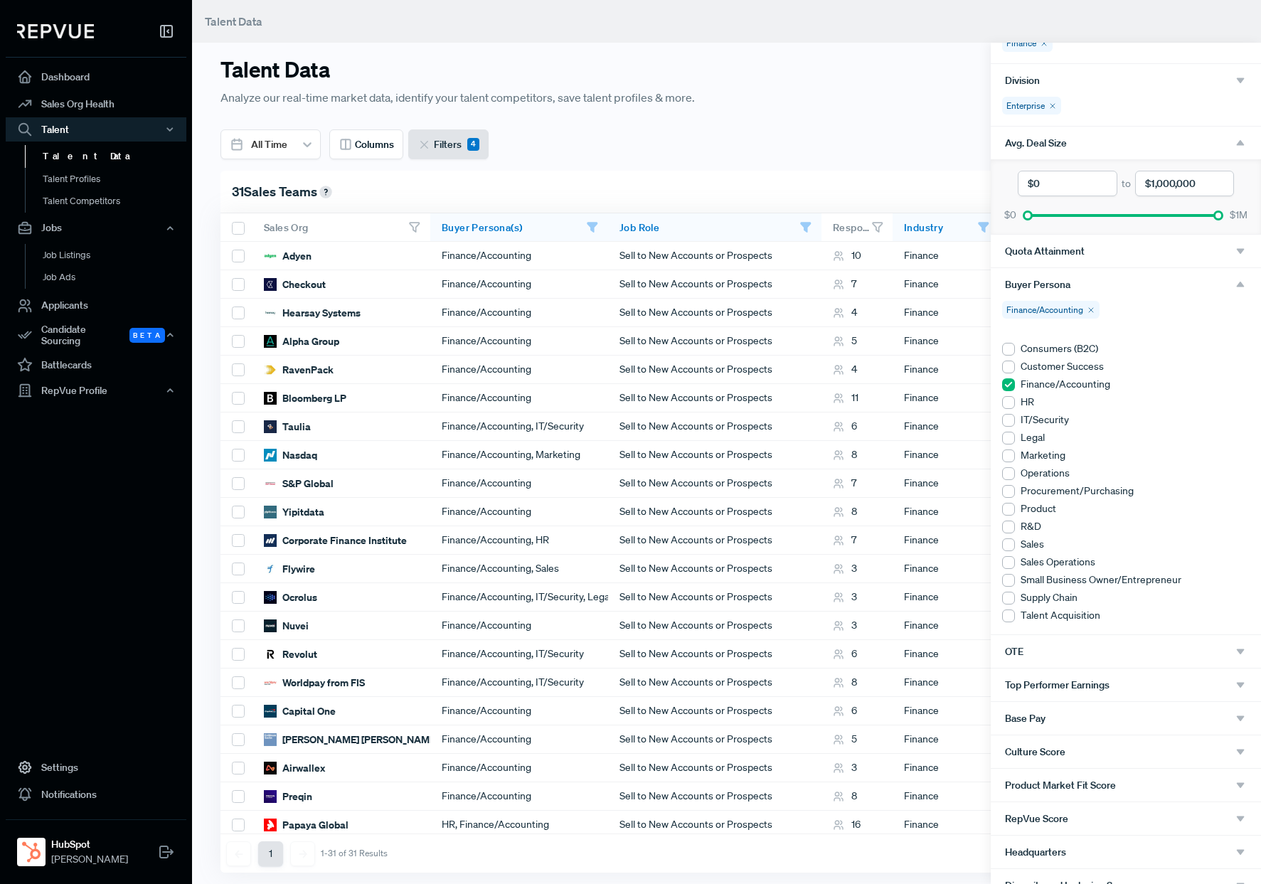
scroll to position [216, 0]
click at [1228, 282] on icon "button" at bounding box center [1240, 283] width 13 height 13
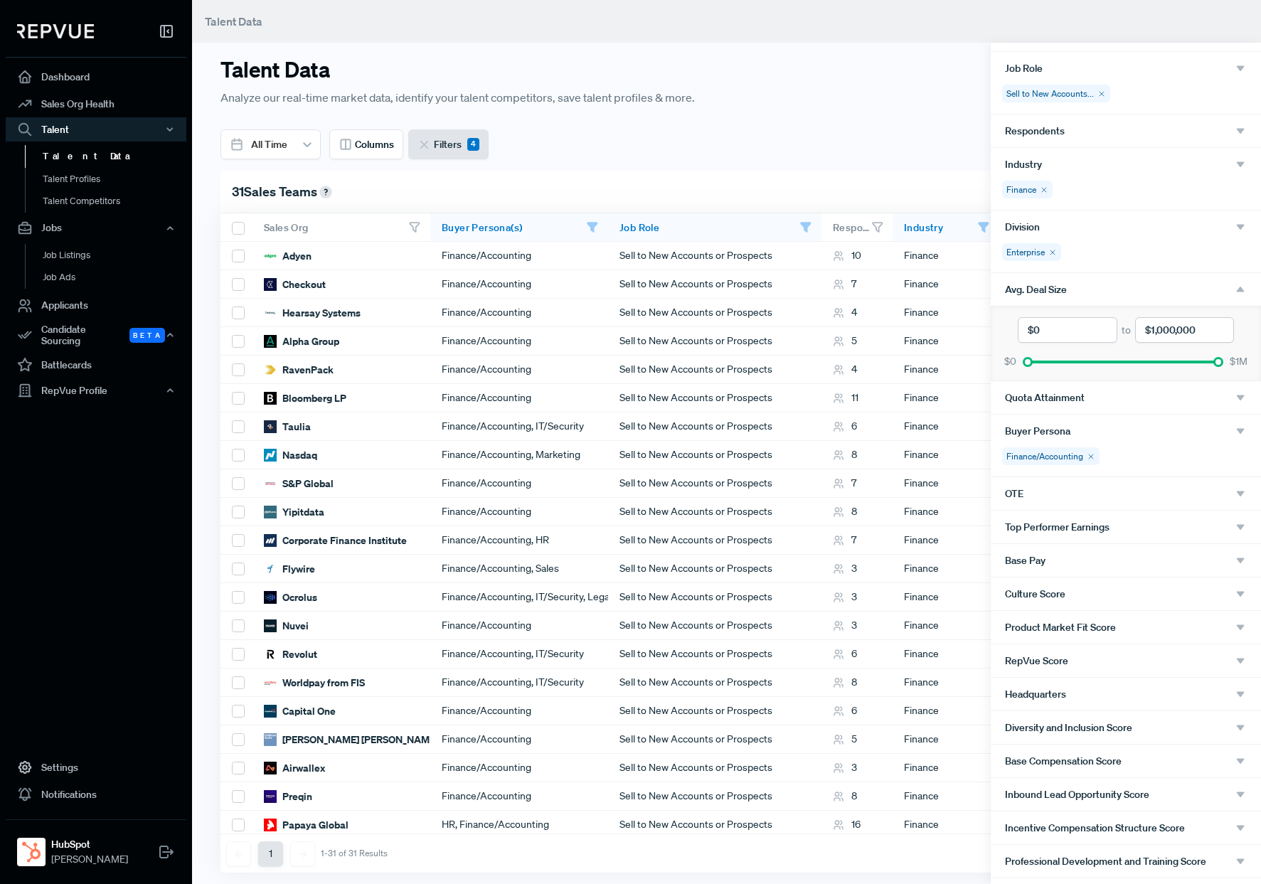
scroll to position [69, 0]
click at [1228, 292] on icon "button" at bounding box center [1240, 289] width 13 height 13
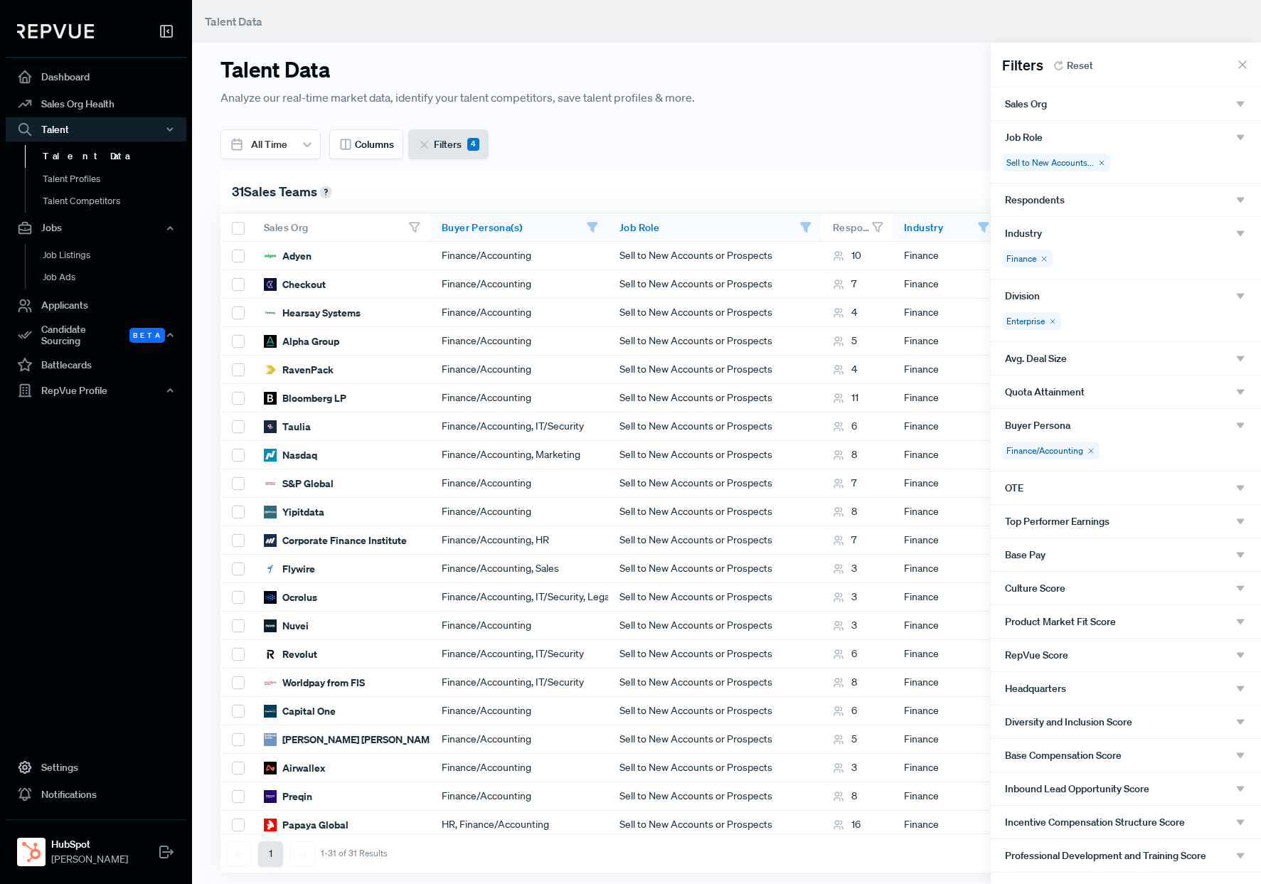
scroll to position [0, 0]
click at [1053, 319] on icon at bounding box center [1053, 321] width 9 height 9
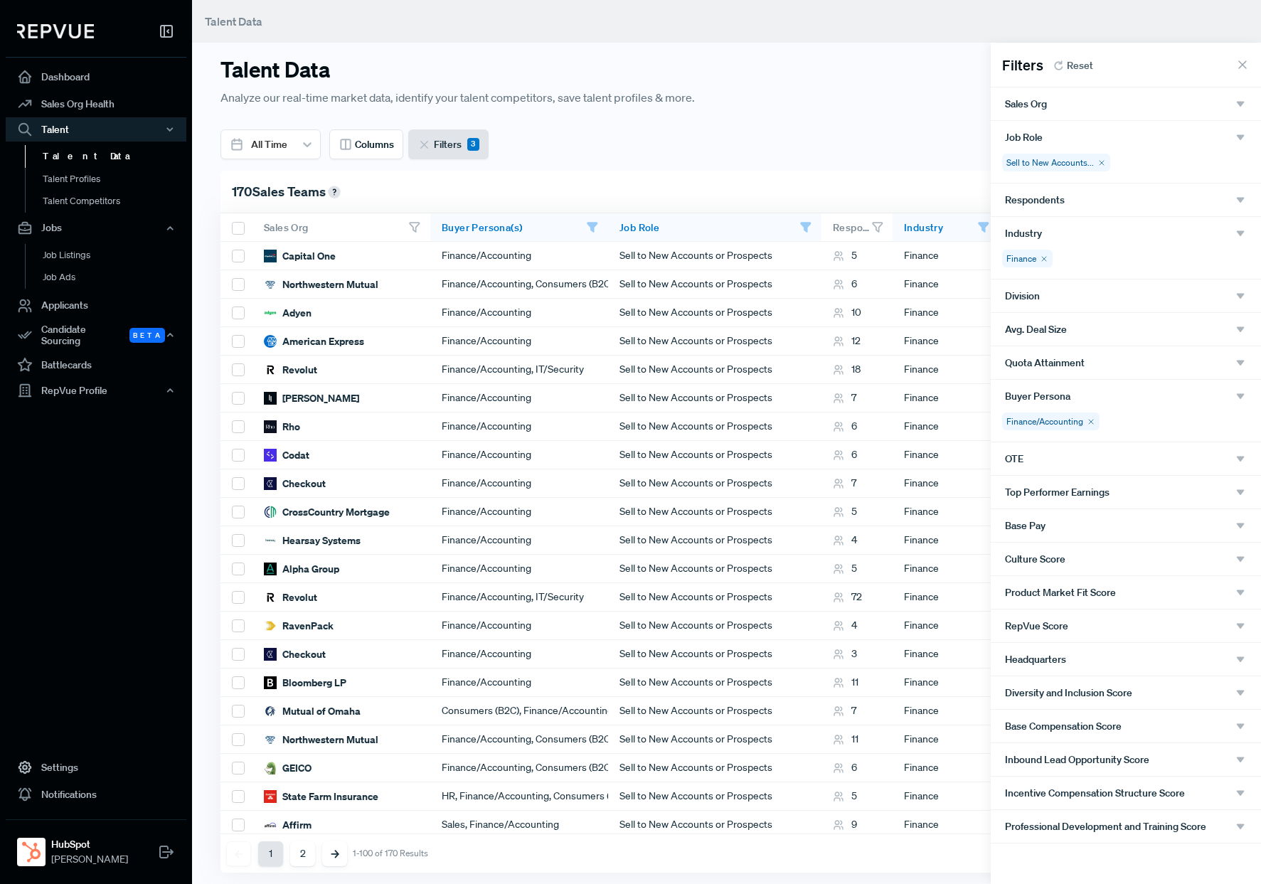
click at [1049, 293] on div "Division" at bounding box center [1126, 296] width 242 height 13
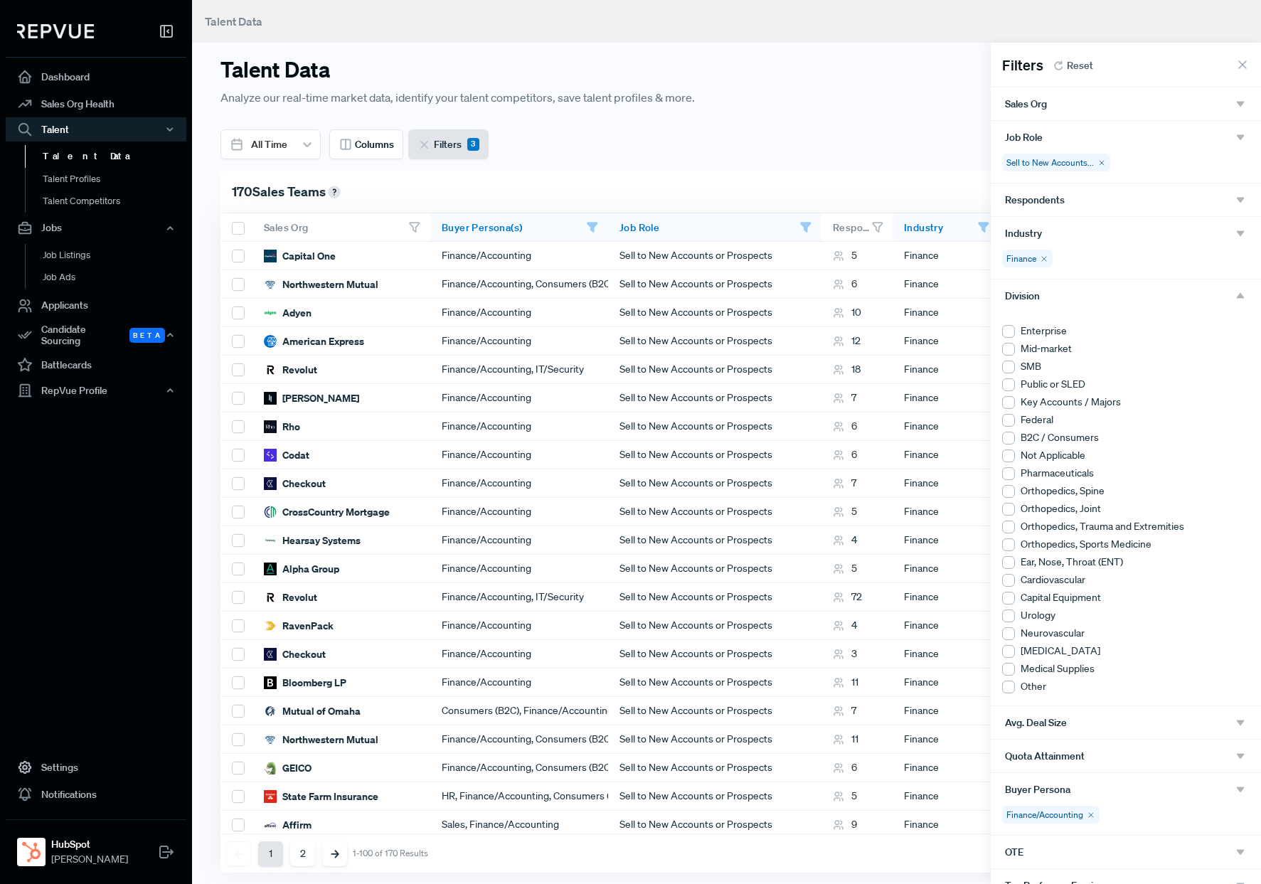
click at [1228, 297] on use "button" at bounding box center [1241, 296] width 8 height 6
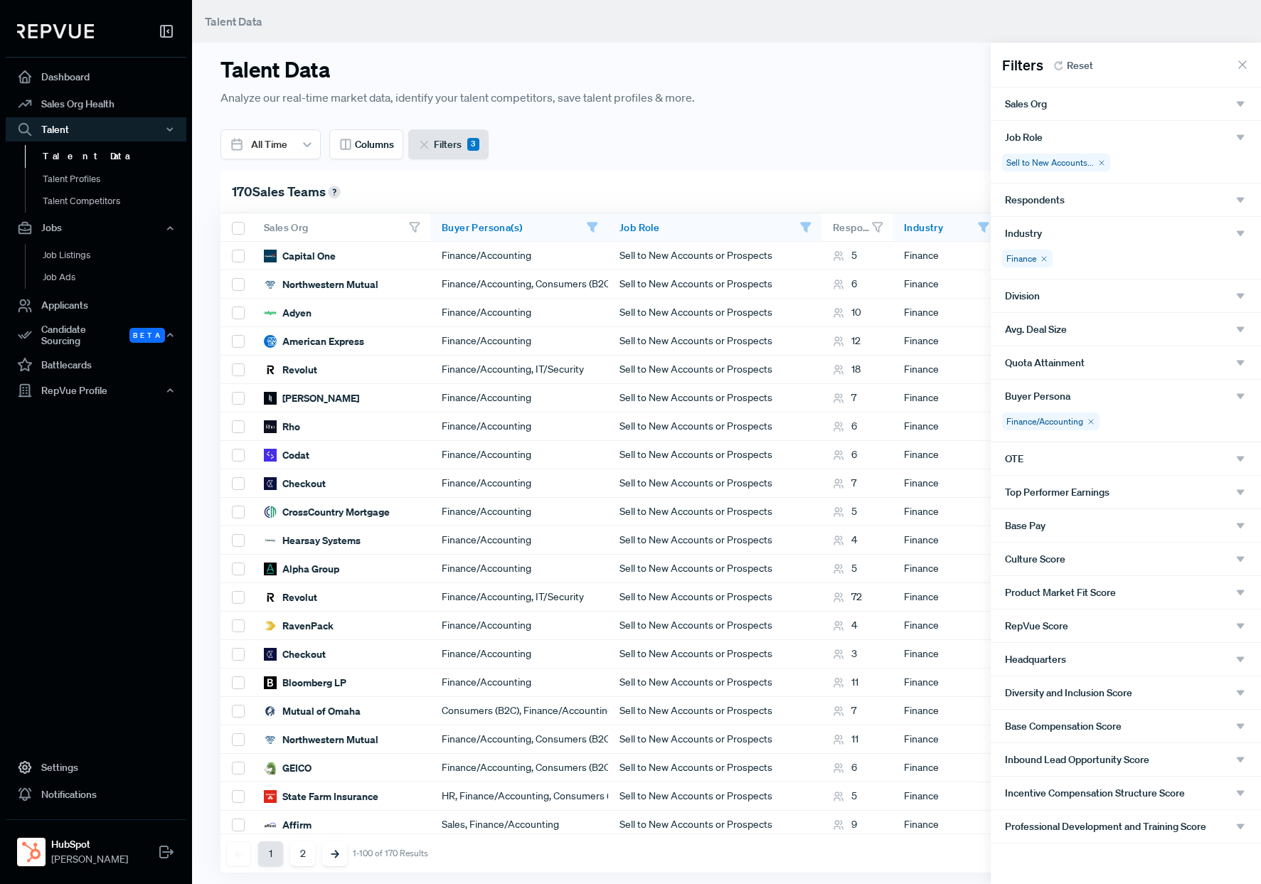
click at [1228, 65] on icon at bounding box center [1243, 65] width 14 height 14
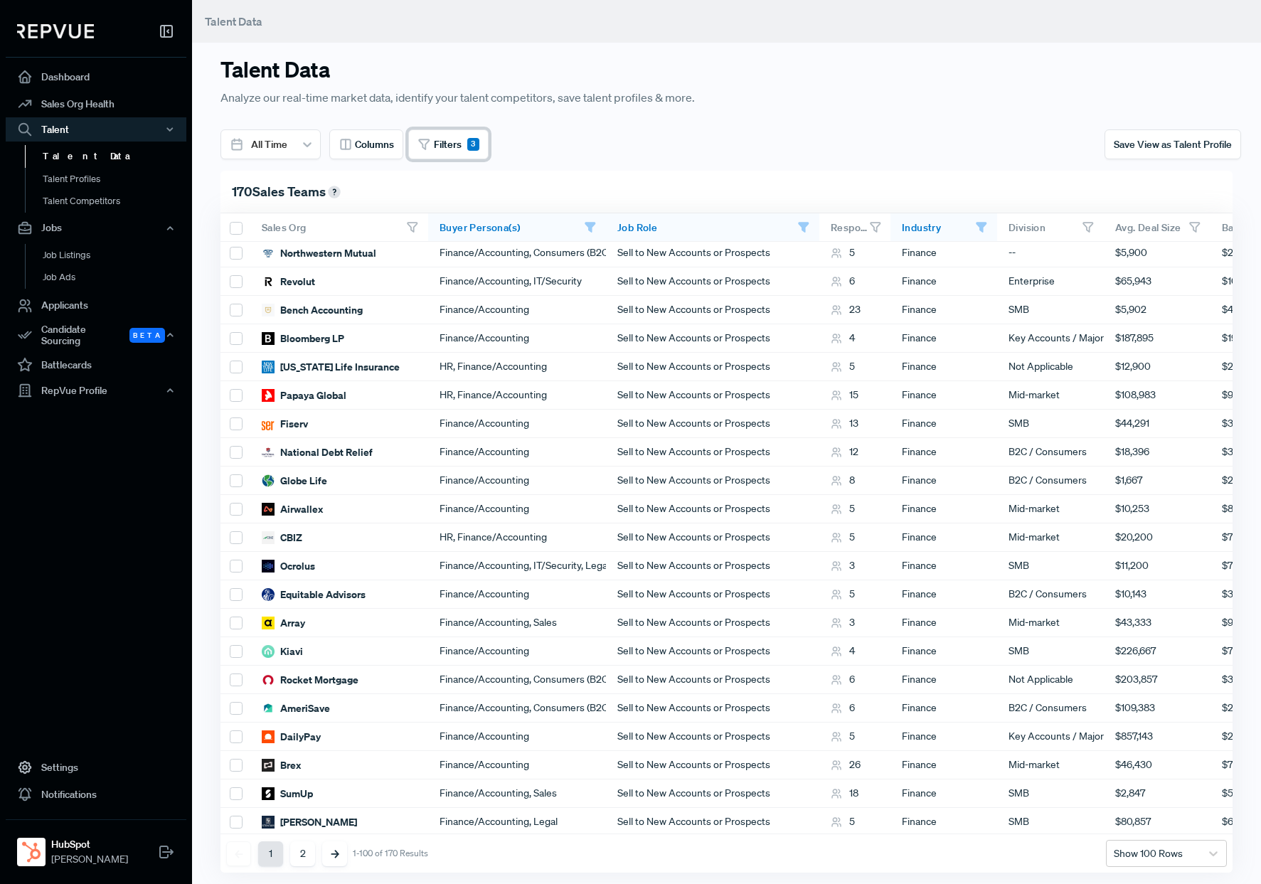
scroll to position [2254, 2]
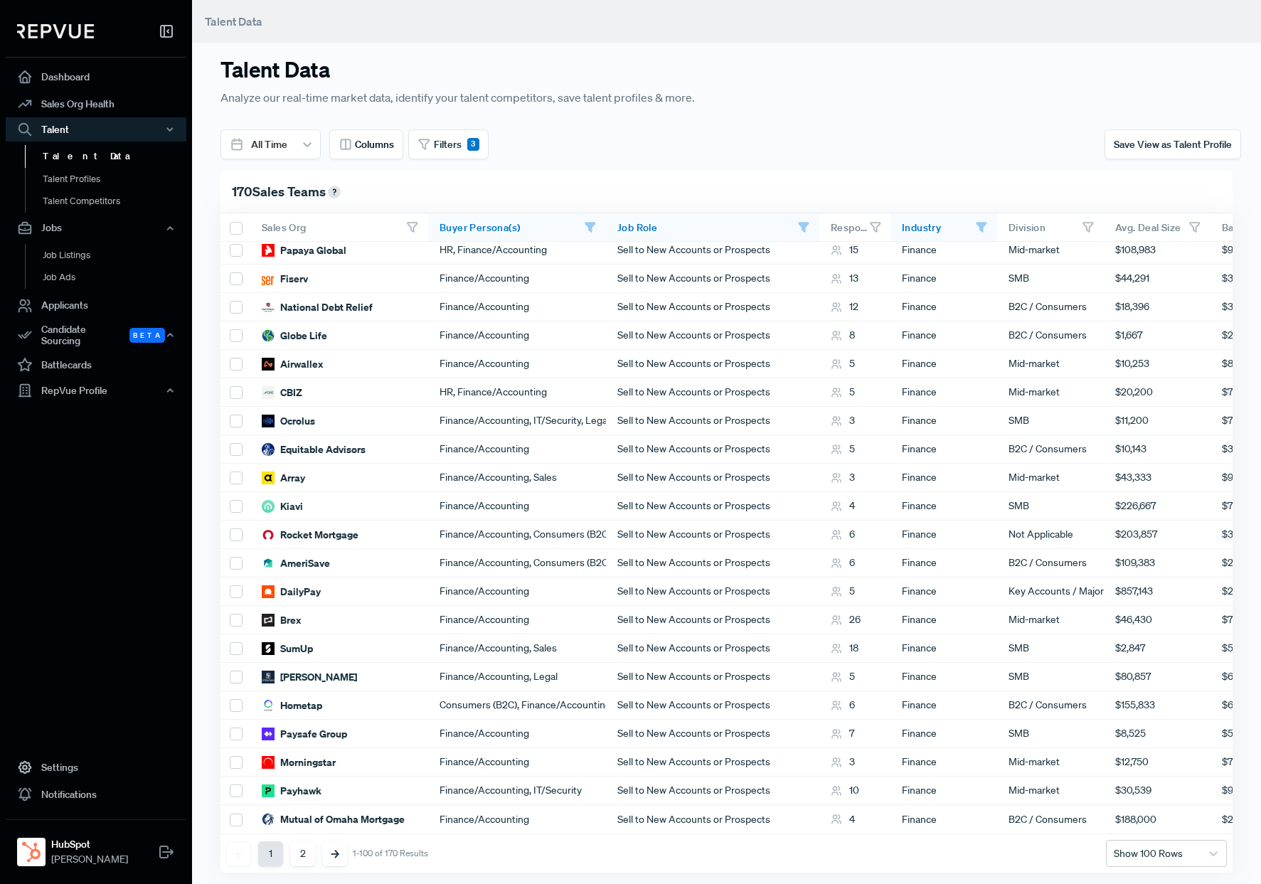
click at [509, 223] on span "Buyer Persona(s)" at bounding box center [480, 227] width 80 height 13
click at [588, 227] on use at bounding box center [589, 227] width 9 height 9
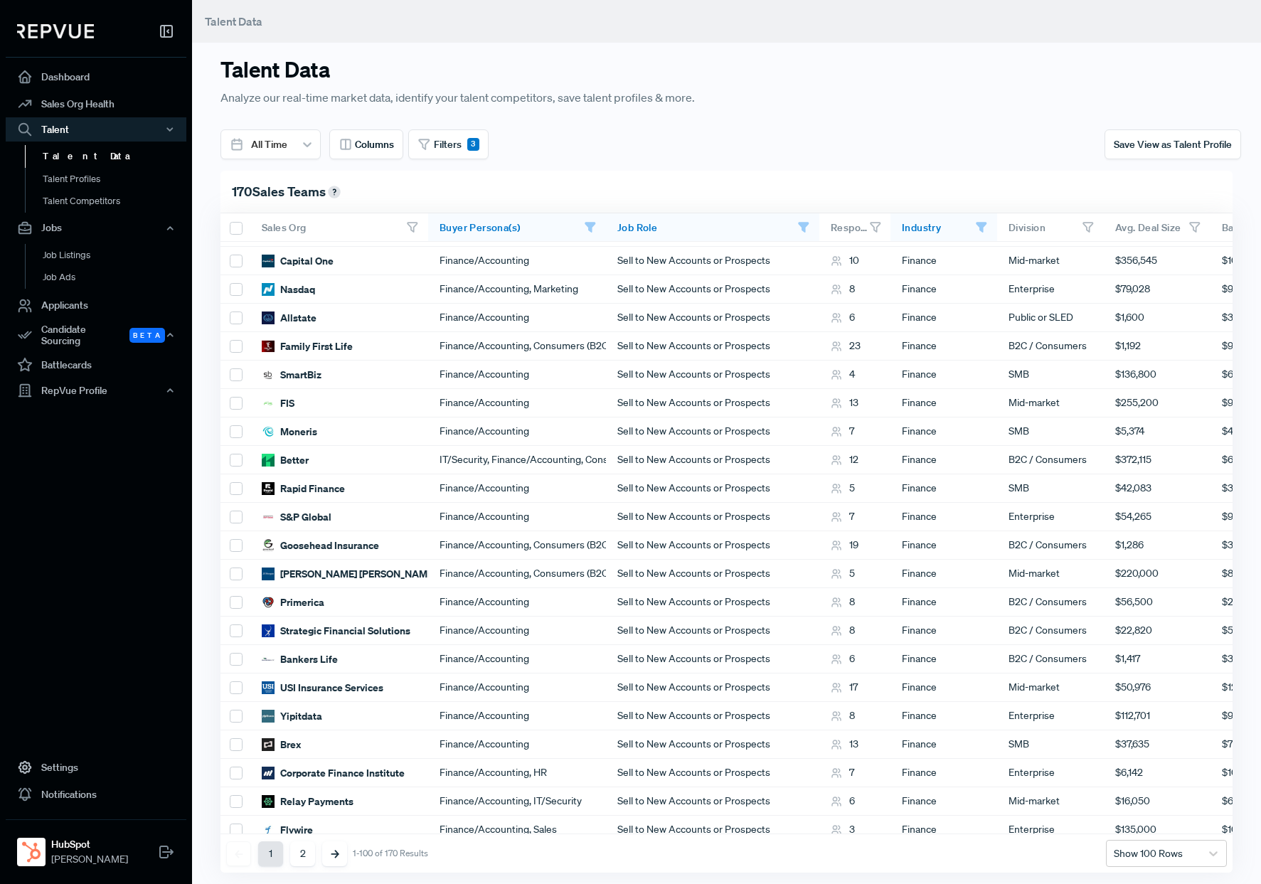
scroll to position [0, 2]
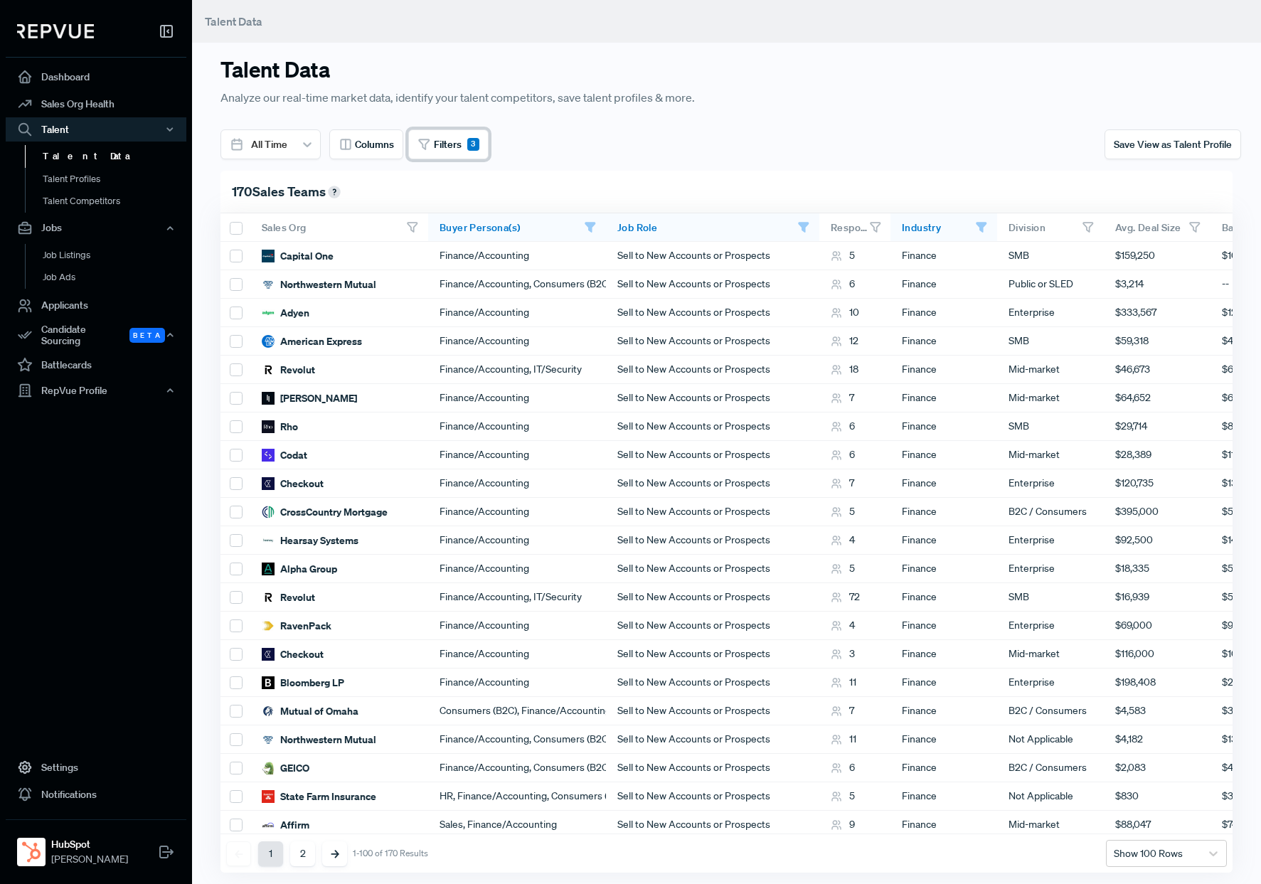
click at [425, 151] on icon at bounding box center [425, 145] width 14 height 14
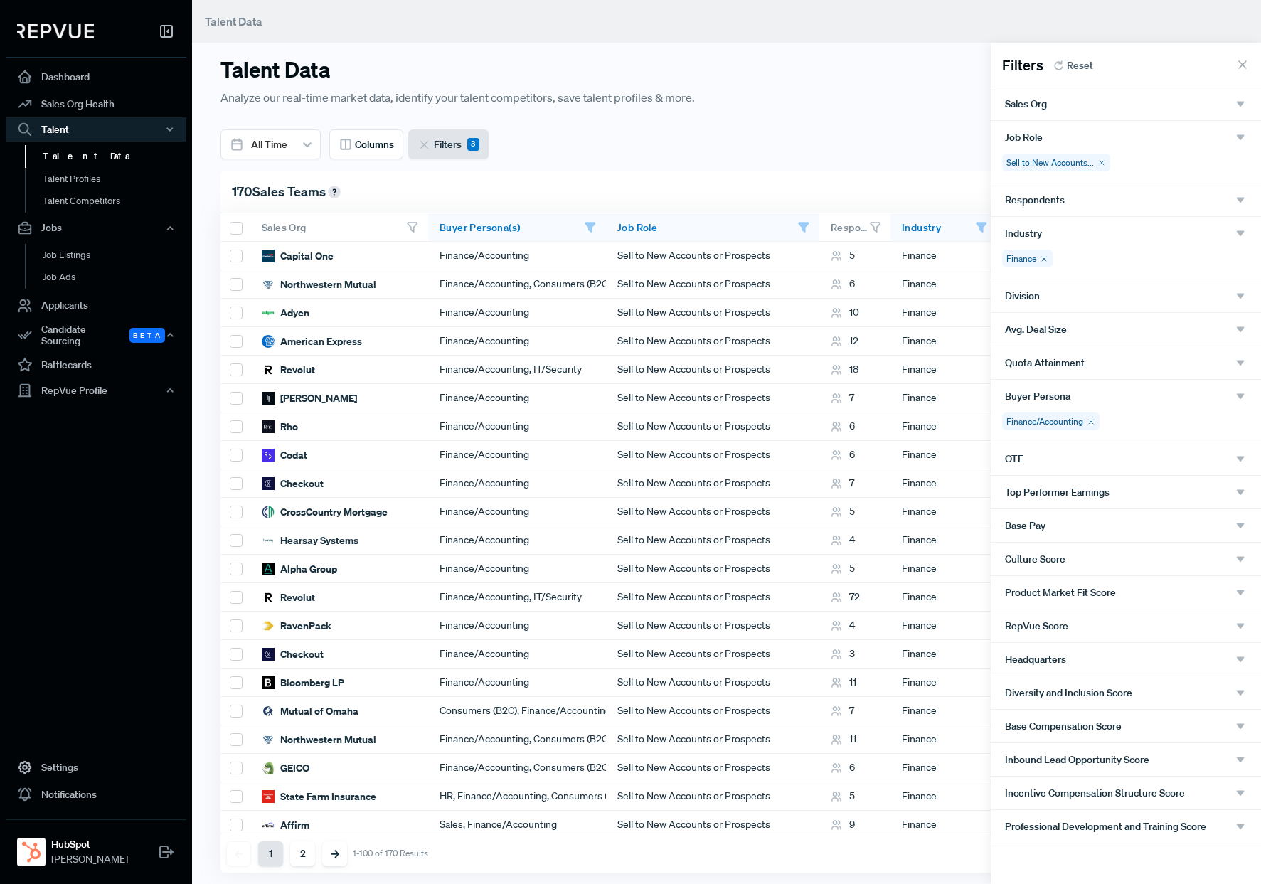
click at [1067, 300] on div "Division" at bounding box center [1126, 296] width 242 height 13
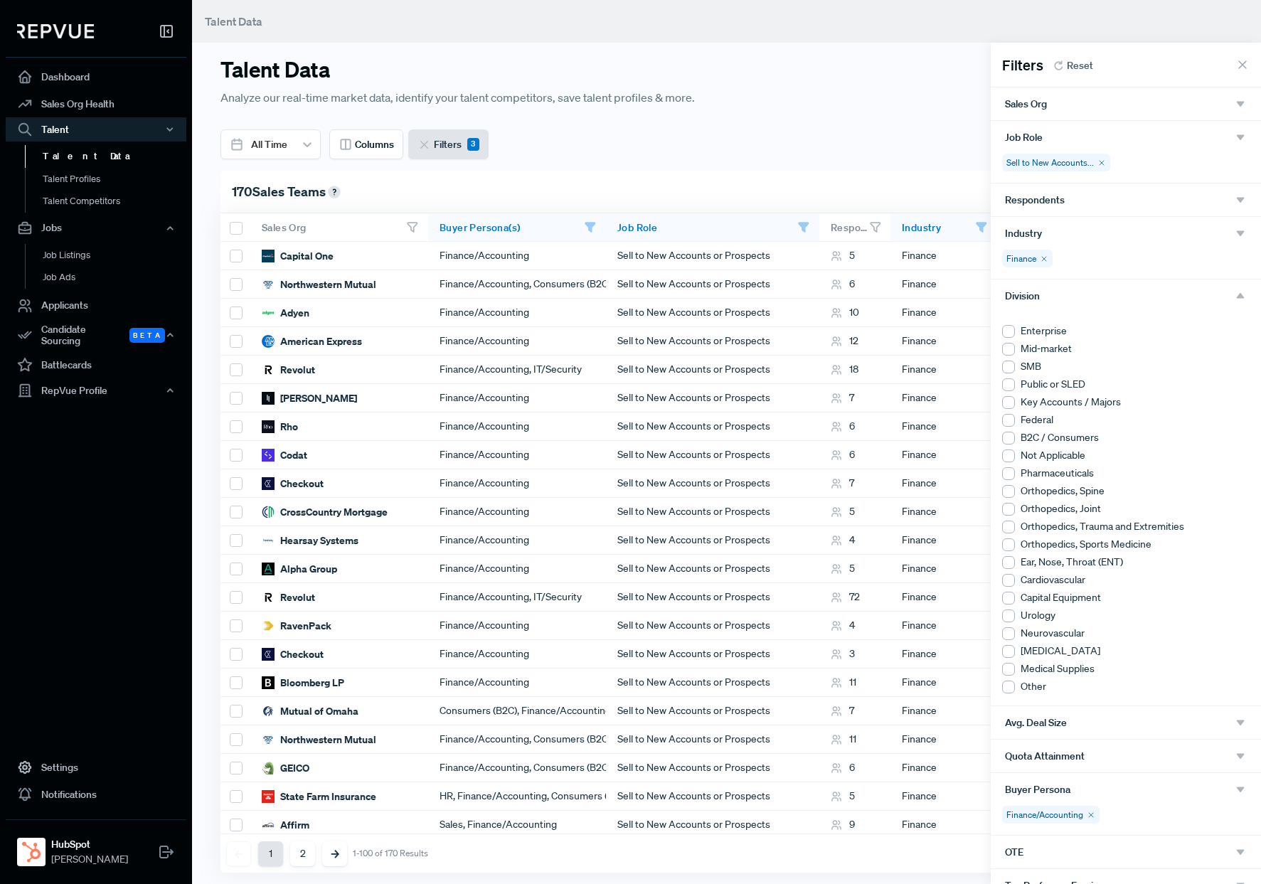
click at [1007, 334] on div at bounding box center [1008, 331] width 13 height 13
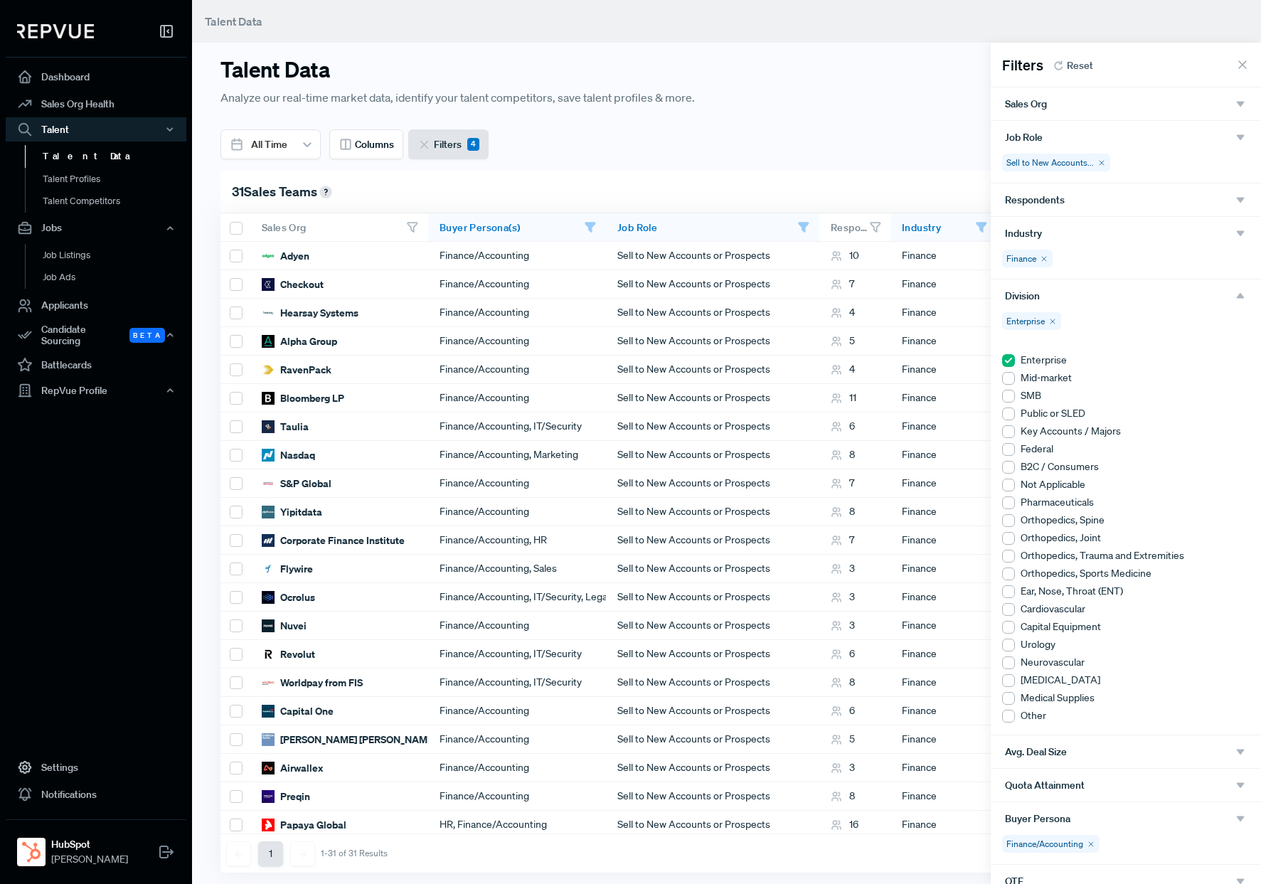
click at [1228, 297] on icon "button" at bounding box center [1240, 296] width 13 height 13
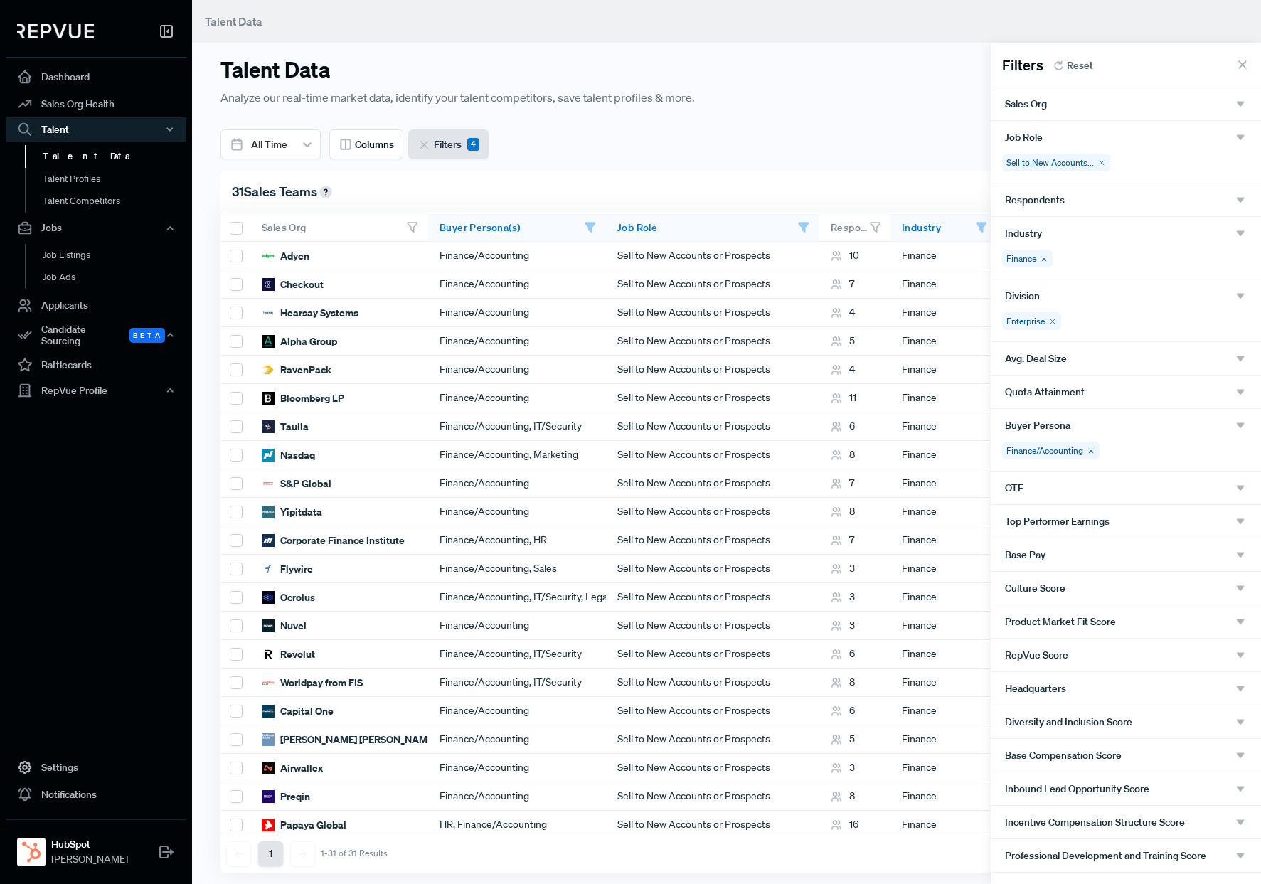
click at [1115, 204] on div "Respondents" at bounding box center [1126, 199] width 242 height 13
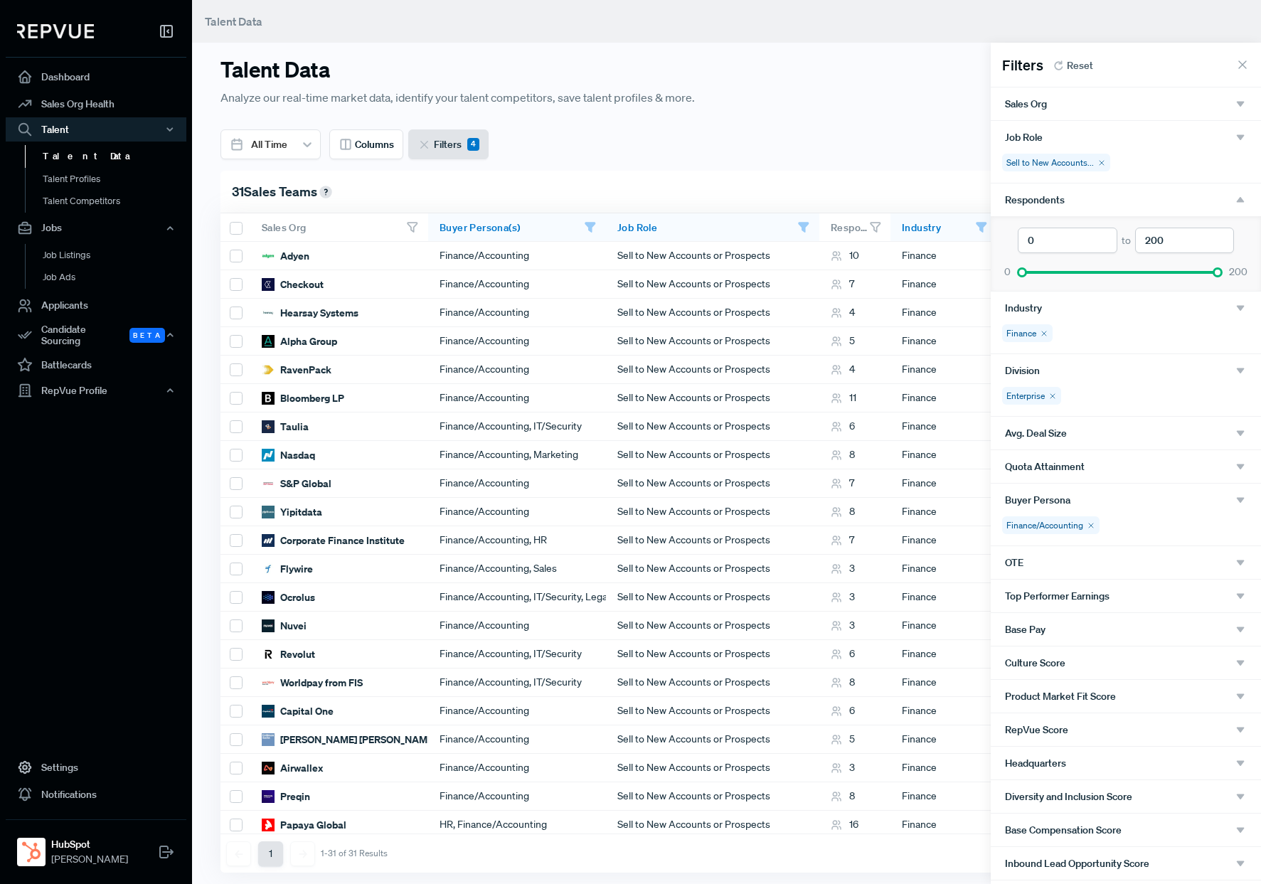
click at [1115, 204] on div "Respondents" at bounding box center [1126, 199] width 242 height 13
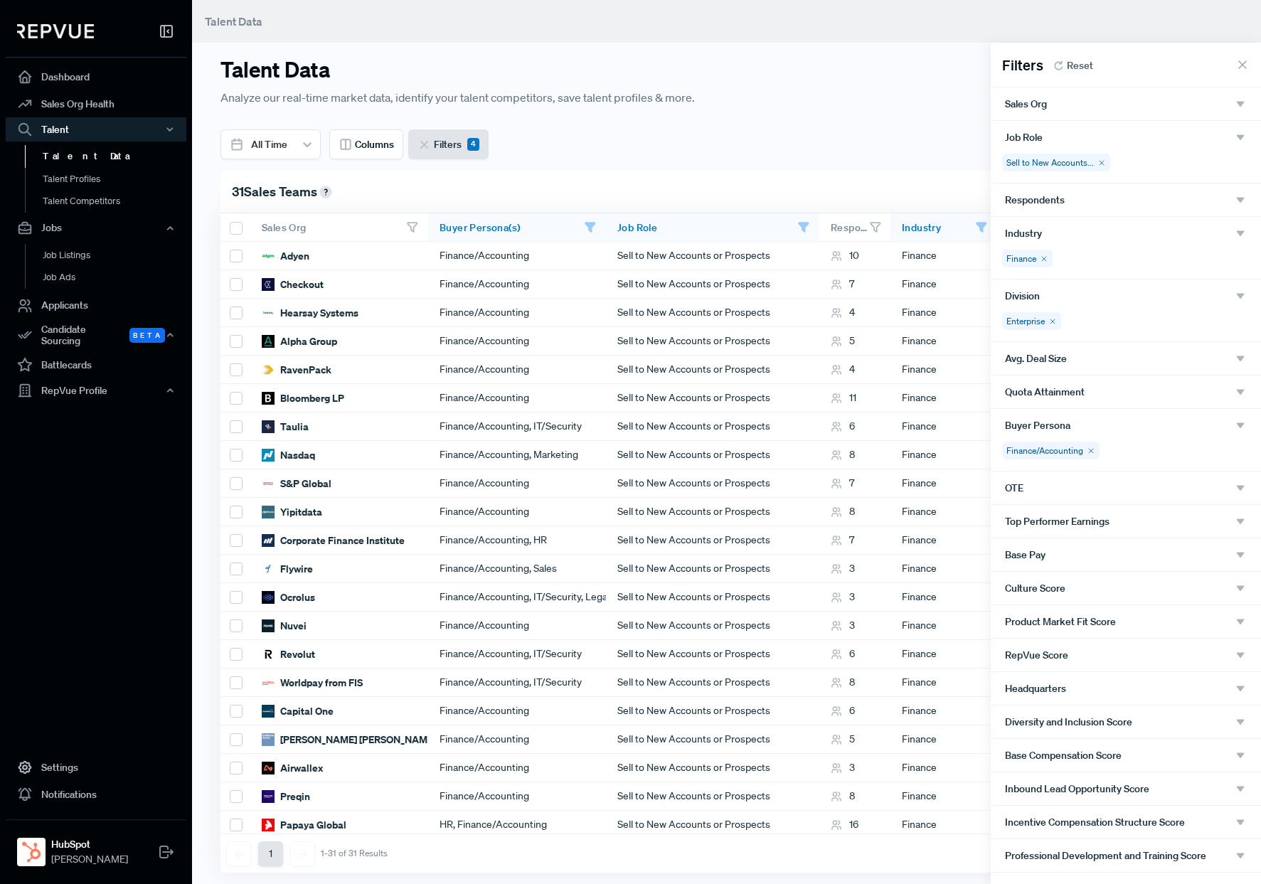
click at [1127, 364] on div "Avg. Deal Size" at bounding box center [1126, 358] width 242 height 13
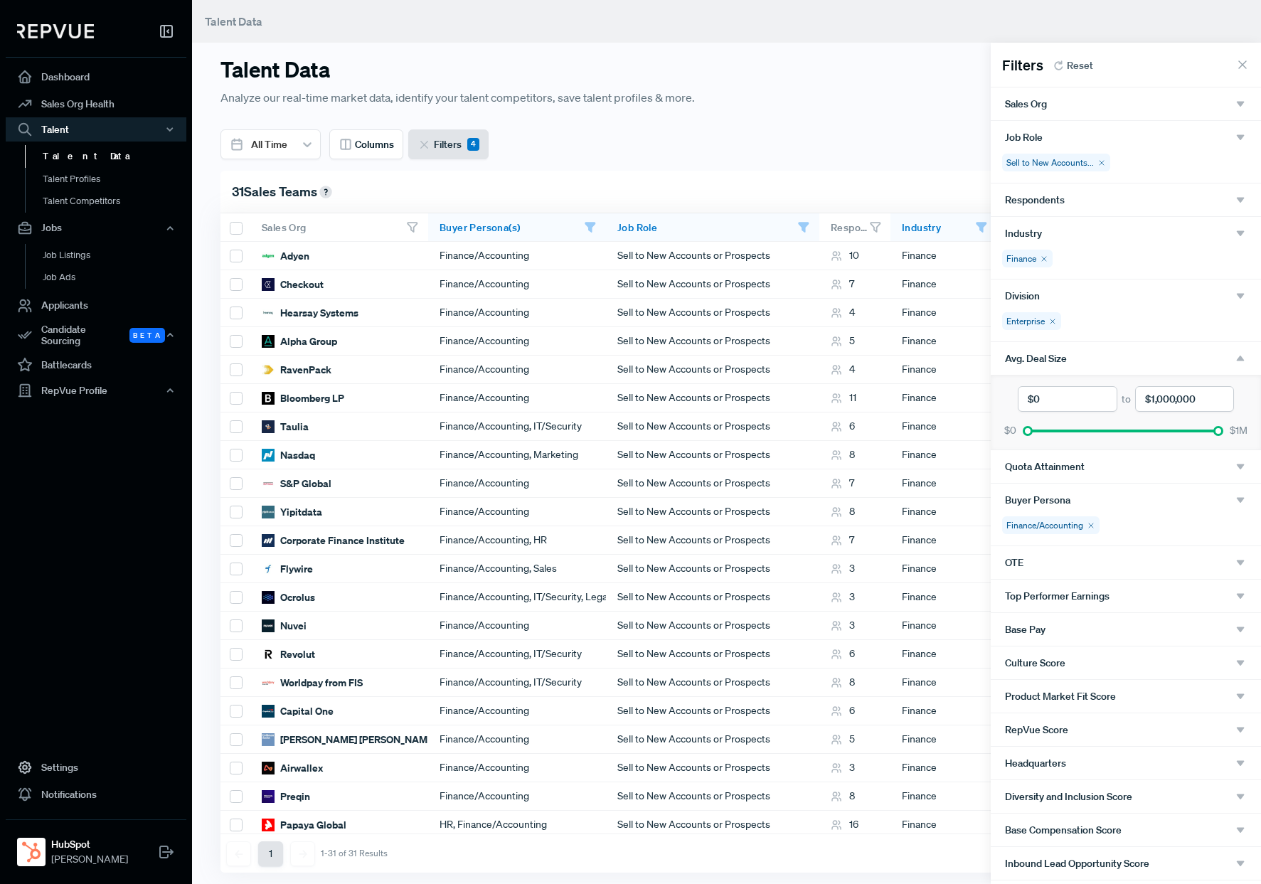
click at [1075, 398] on input "currency" at bounding box center [1067, 399] width 99 height 26
type input "$100,000"
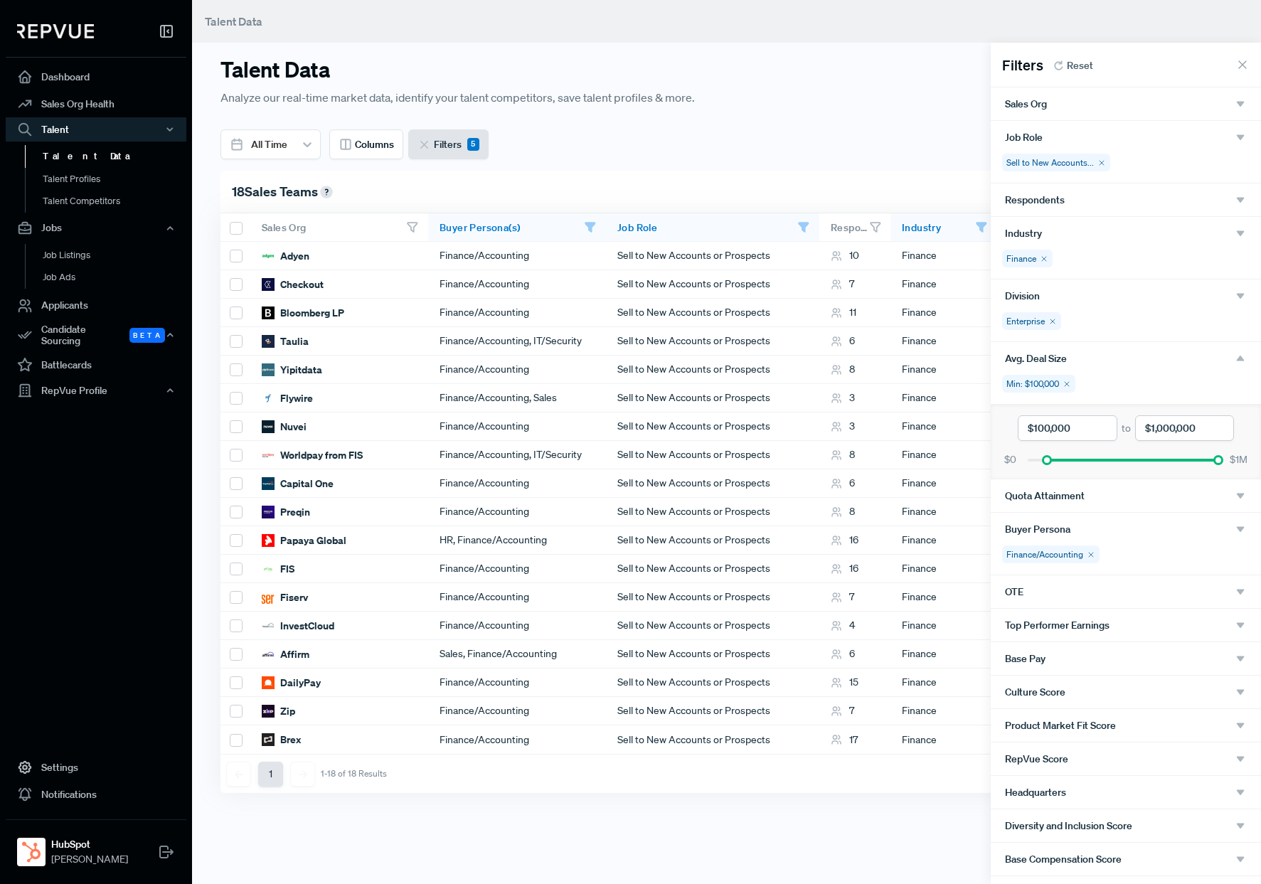
click at [1152, 374] on div "Avg. Deal Size" at bounding box center [1126, 358] width 270 height 33
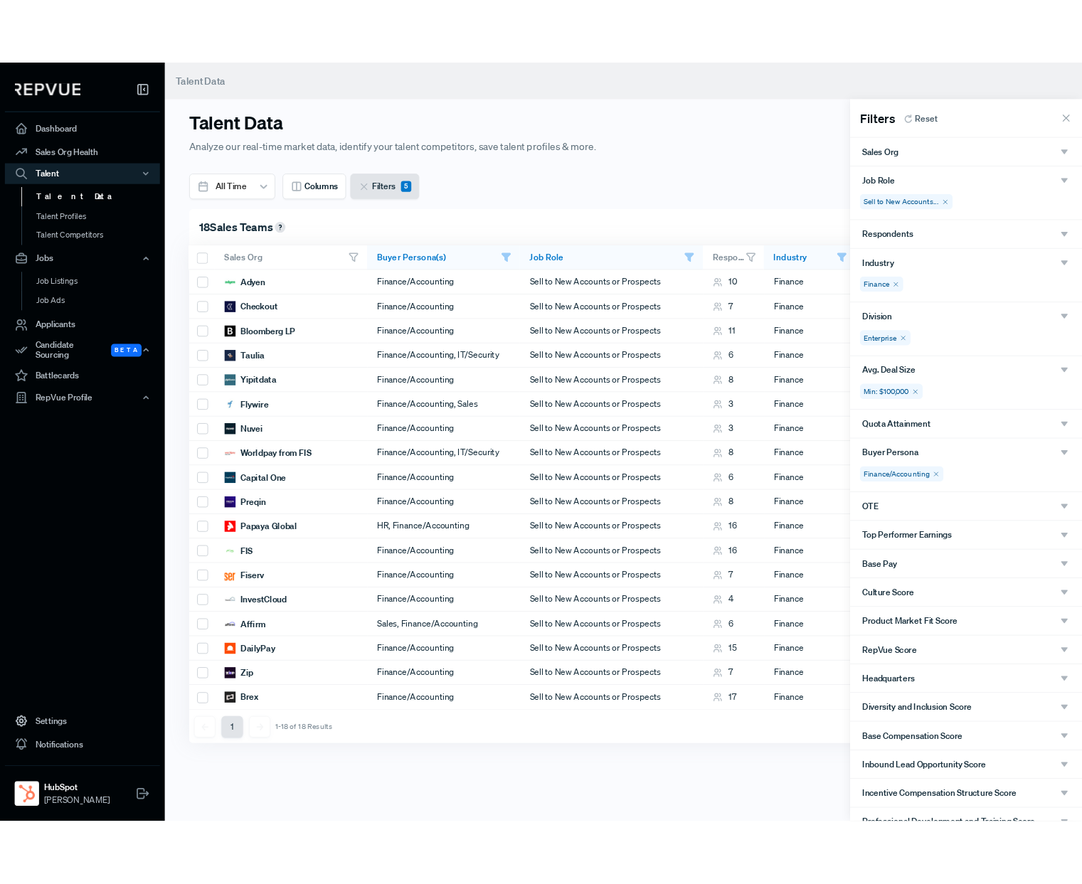
scroll to position [23, 0]
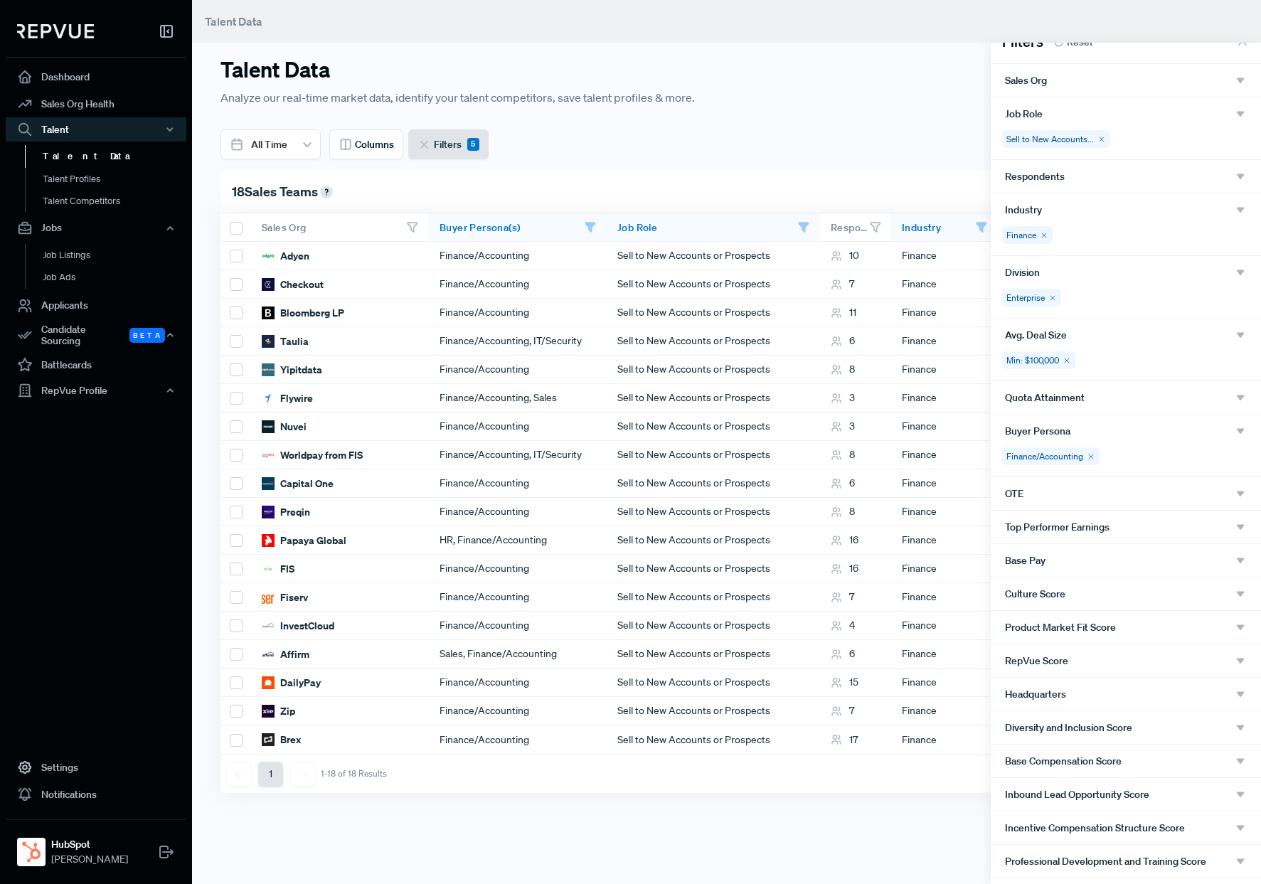
click at [1228, 207] on use "button" at bounding box center [1241, 210] width 8 height 6
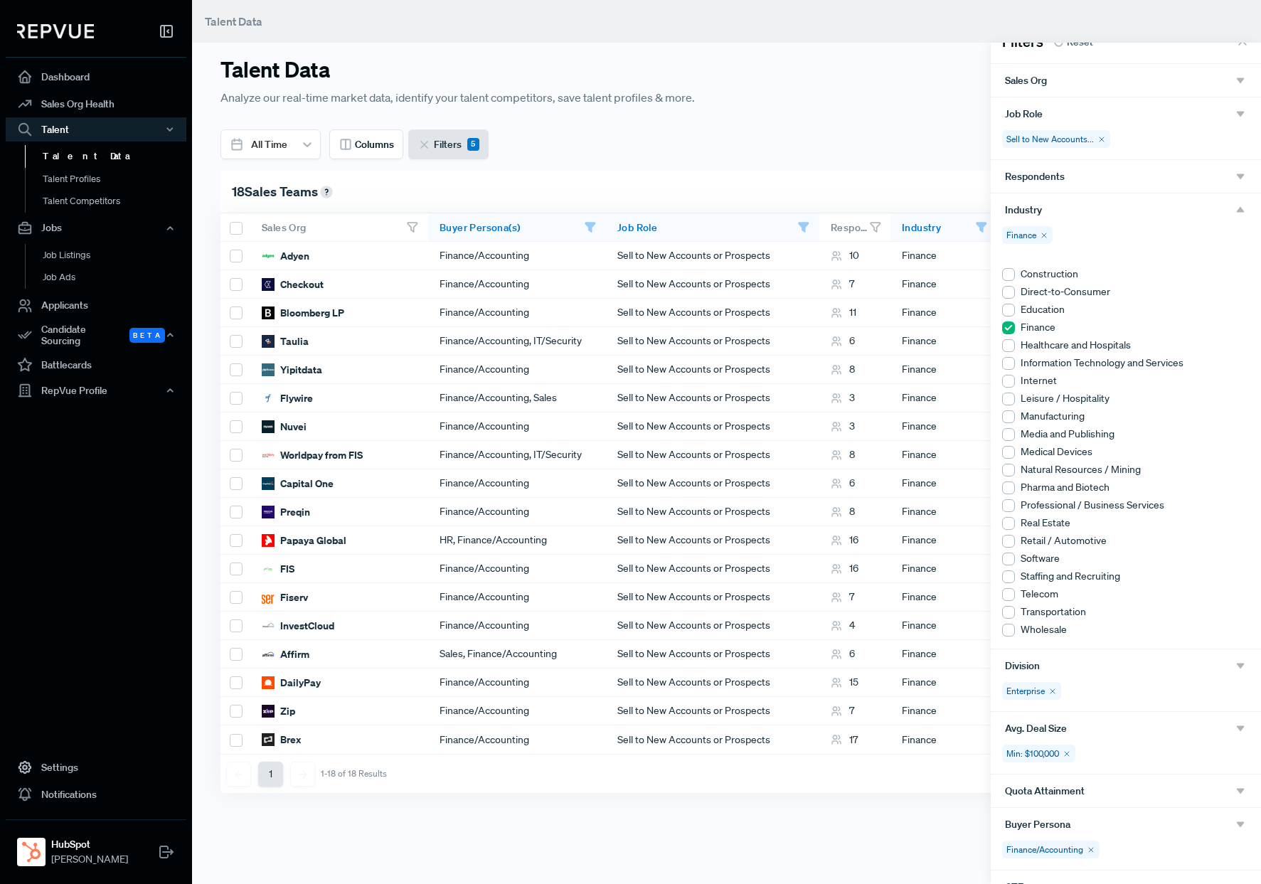
click at [1228, 211] on use "button" at bounding box center [1241, 210] width 8 height 6
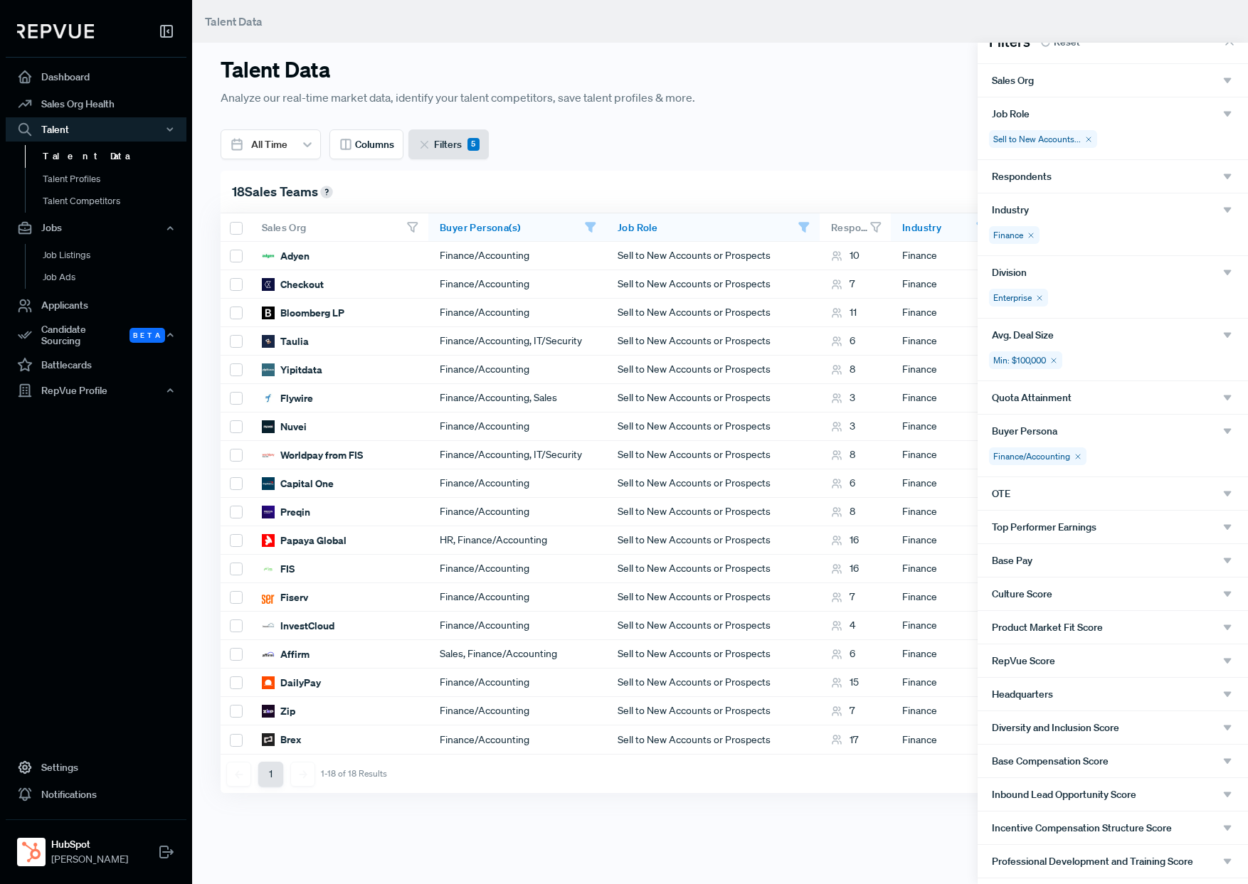
scroll to position [0, 0]
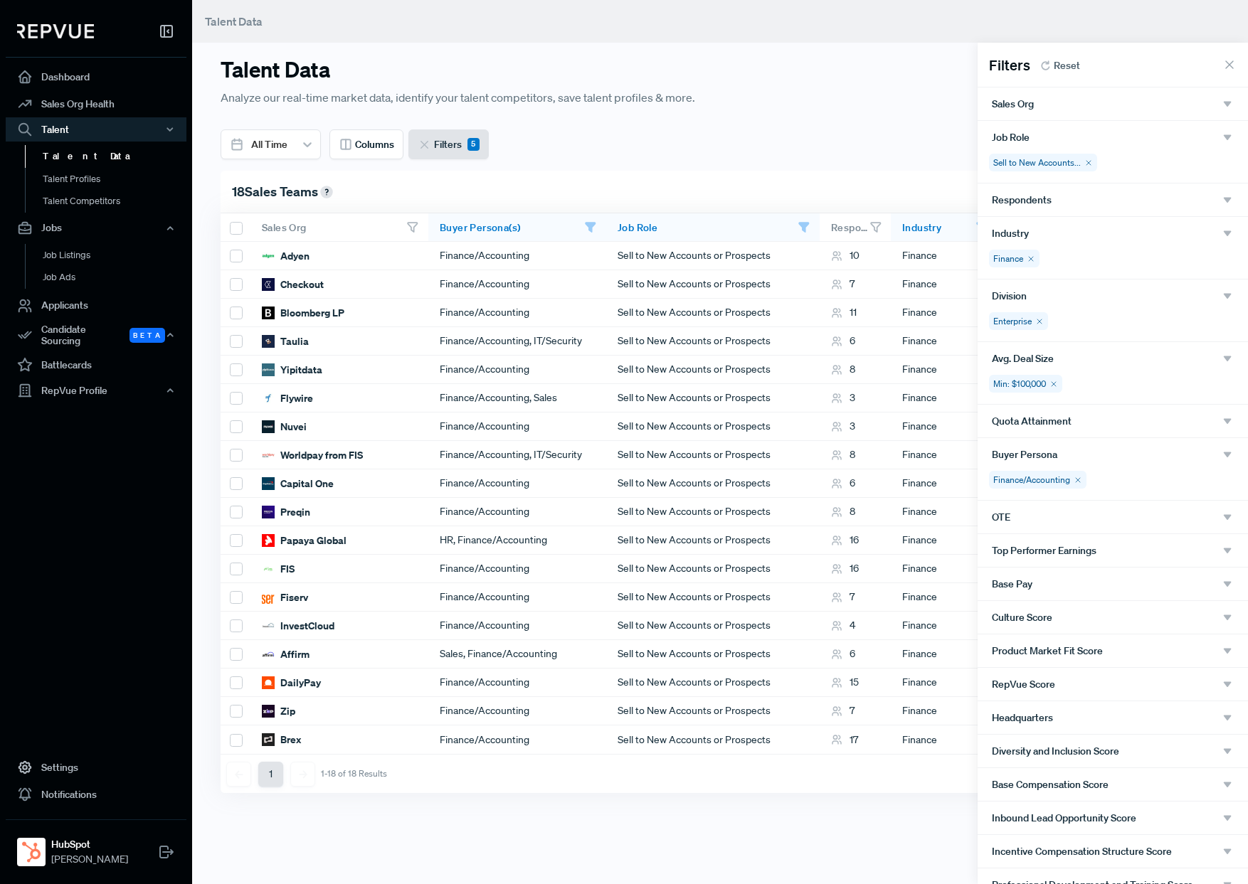
click at [1223, 129] on div "Job Role" at bounding box center [1112, 137] width 270 height 33
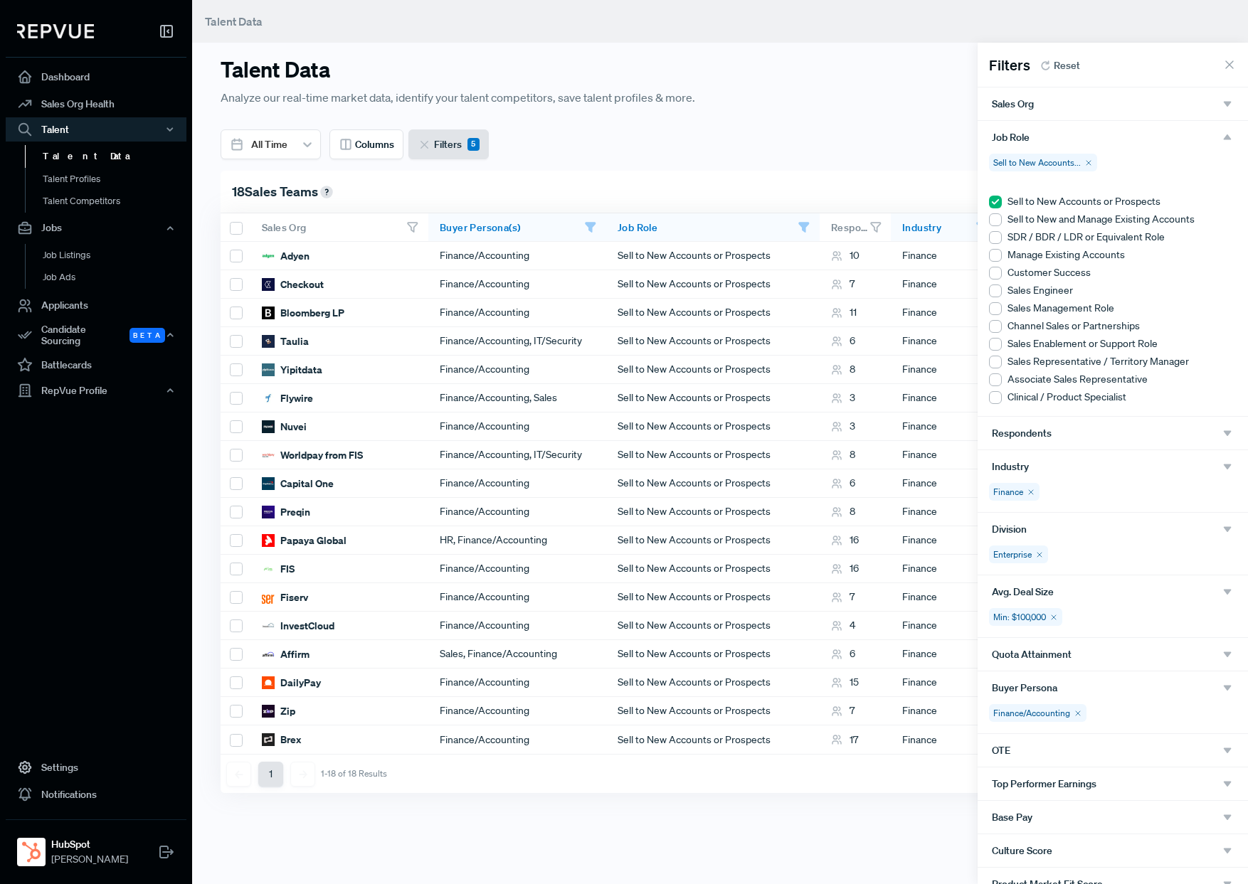
click at [1228, 133] on icon "button" at bounding box center [1227, 137] width 13 height 13
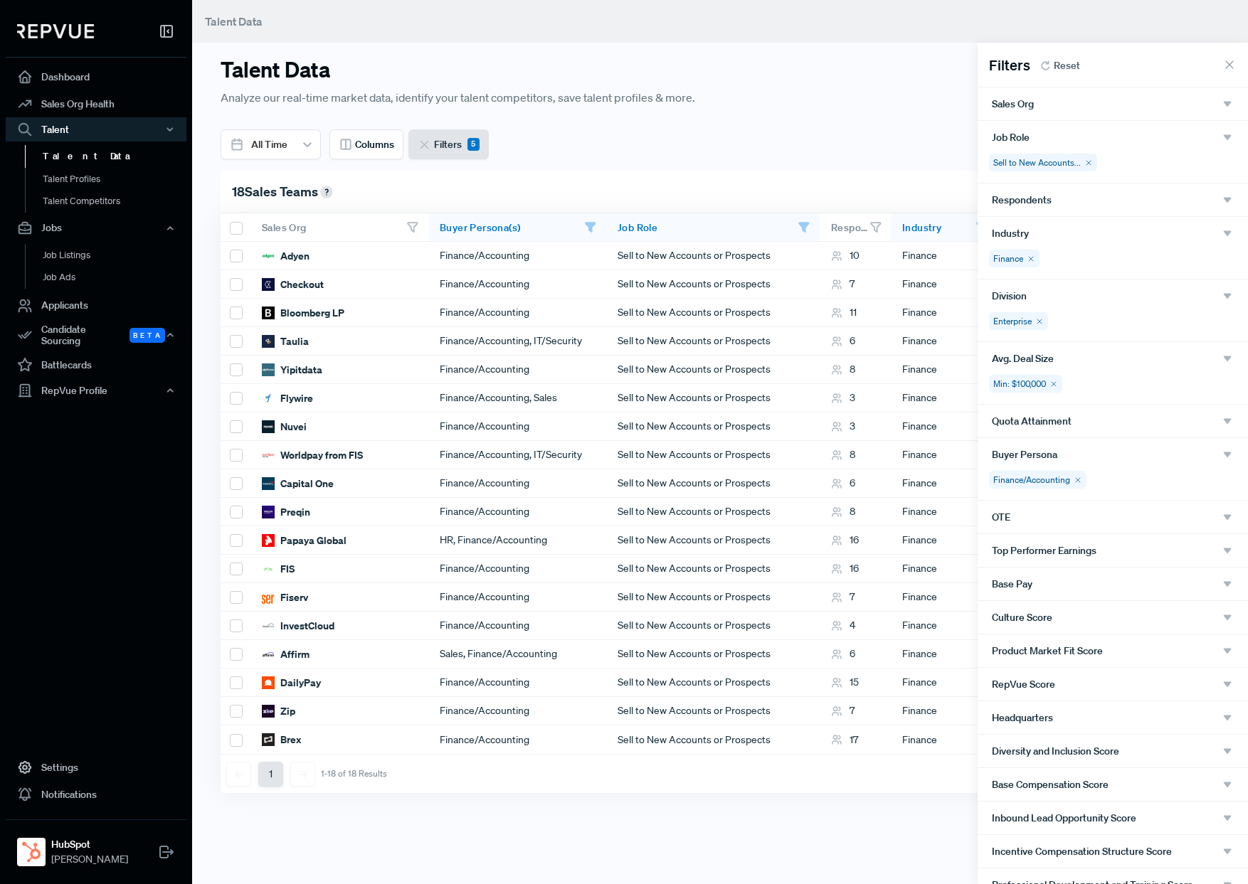
click at [1223, 231] on icon "button" at bounding box center [1227, 233] width 13 height 13
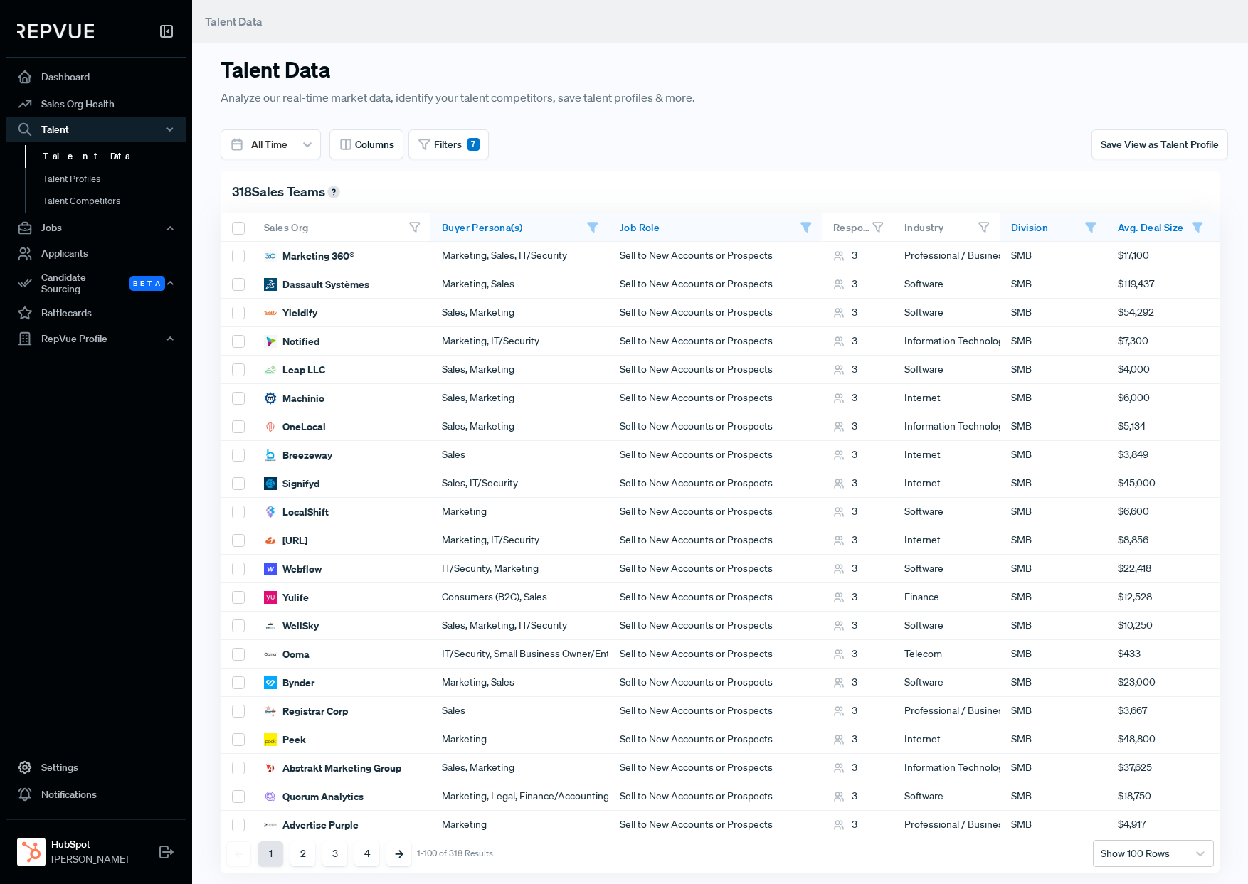
scroll to position [0, 4]
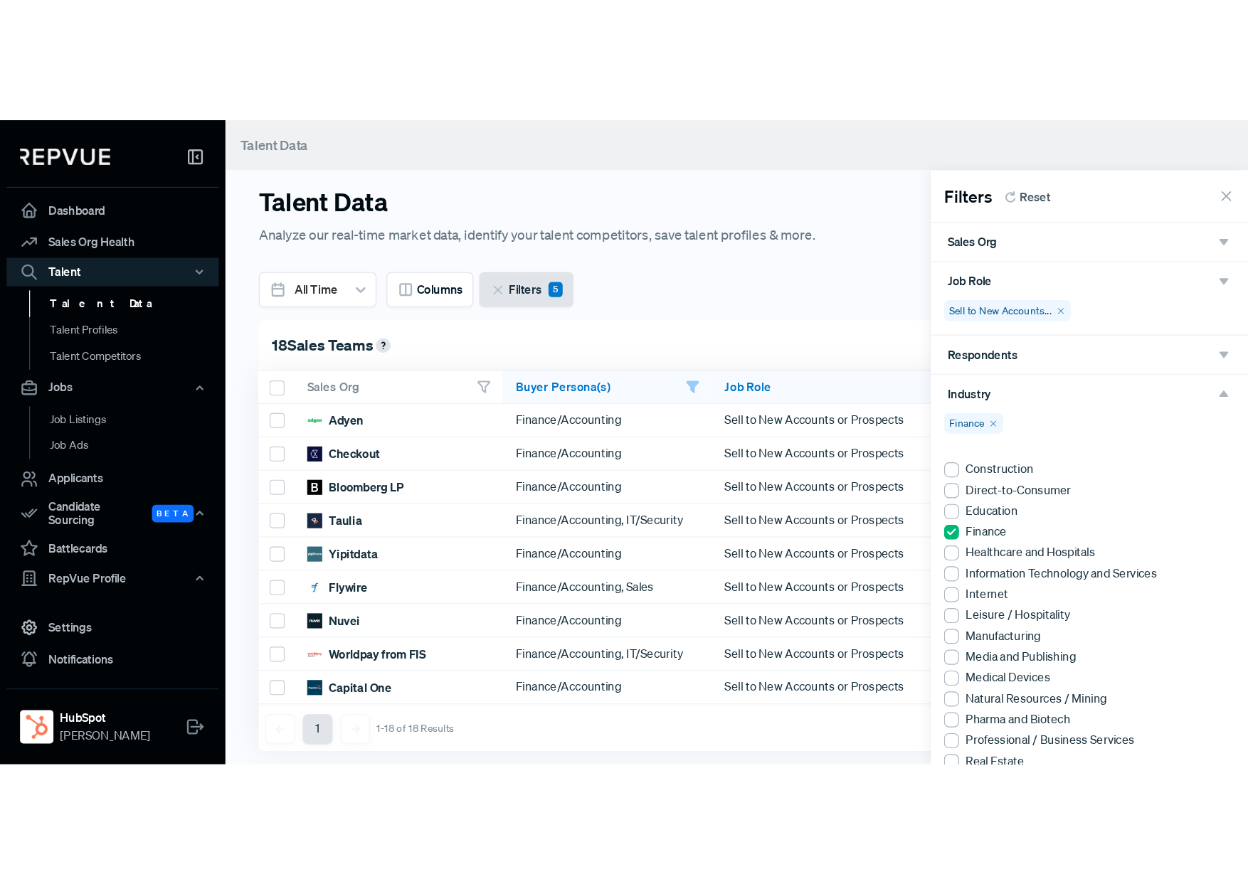
scroll to position [0, 2]
